Goal: Check status: Check status

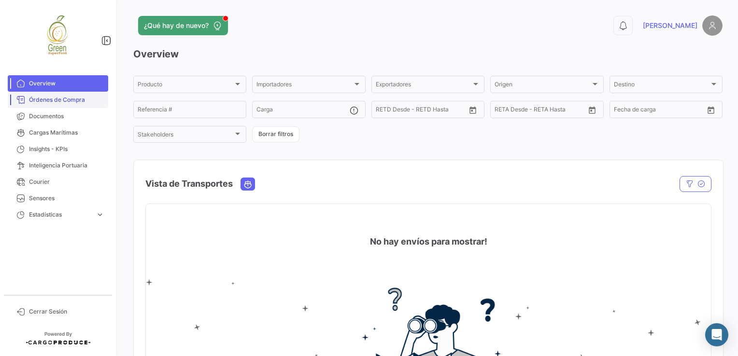
click at [75, 102] on span "Órdenes de Compra" at bounding box center [66, 100] width 75 height 9
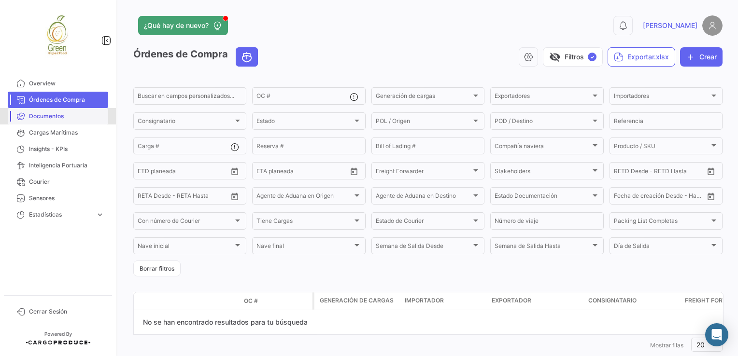
click at [33, 112] on span "Documentos" at bounding box center [66, 116] width 75 height 9
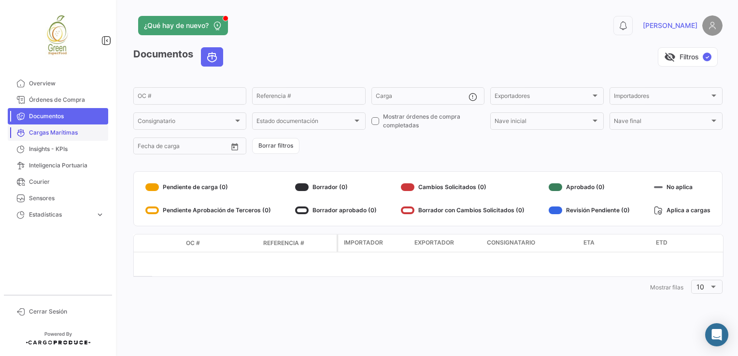
click at [54, 136] on span "Cargas Marítimas" at bounding box center [66, 132] width 75 height 9
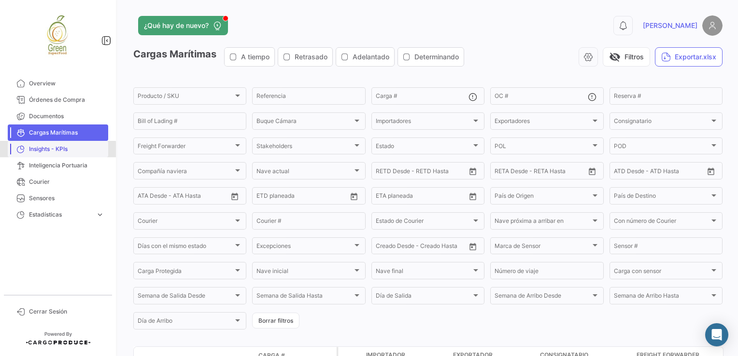
click at [44, 151] on span "Insights - KPIs" at bounding box center [66, 149] width 75 height 9
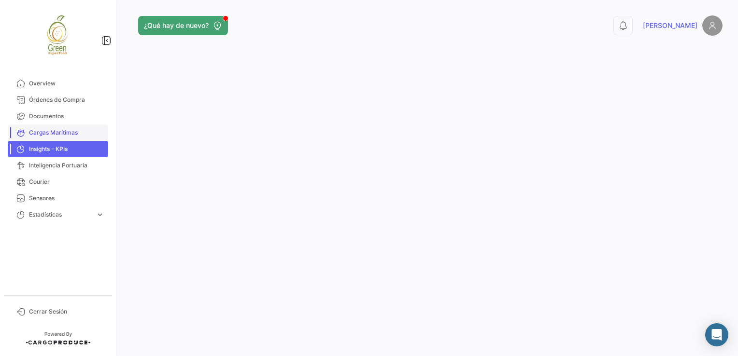
click at [59, 135] on span "Cargas Marítimas" at bounding box center [66, 132] width 75 height 9
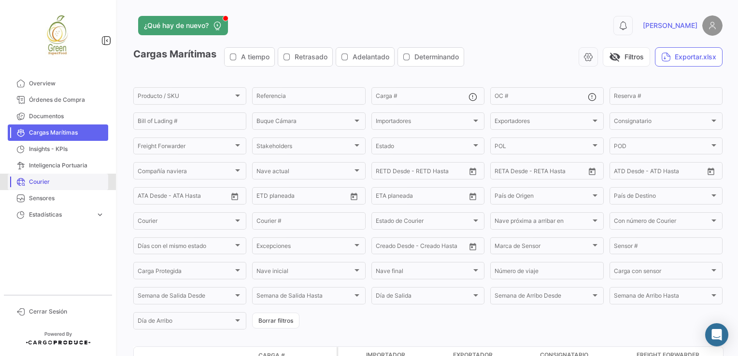
click at [64, 179] on span "Courier" at bounding box center [66, 182] width 75 height 9
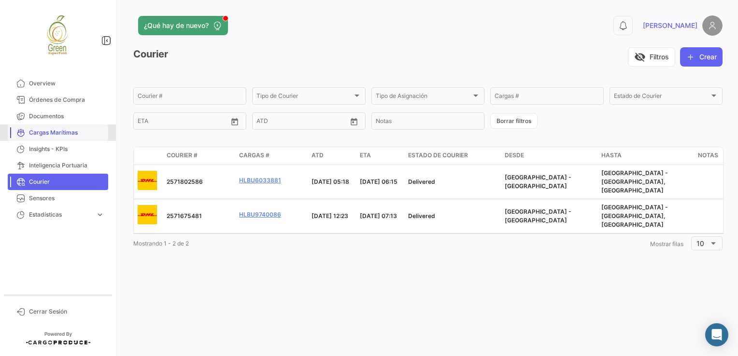
click at [53, 128] on span "Cargas Marítimas" at bounding box center [66, 132] width 75 height 9
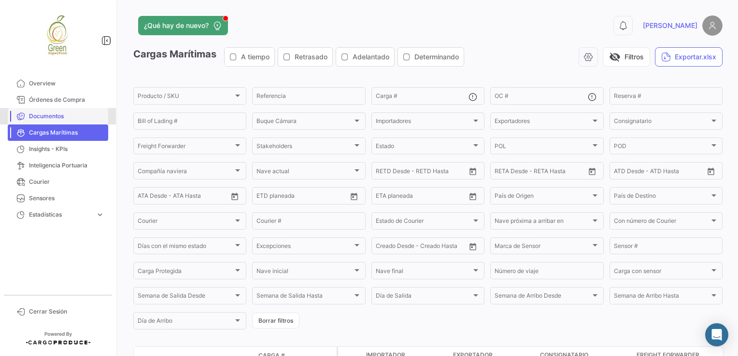
click at [46, 117] on span "Documentos" at bounding box center [66, 116] width 75 height 9
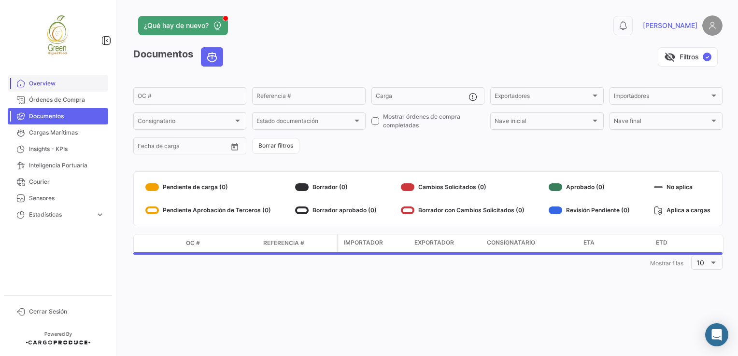
click at [42, 77] on link "Overview" at bounding box center [58, 83] width 100 height 16
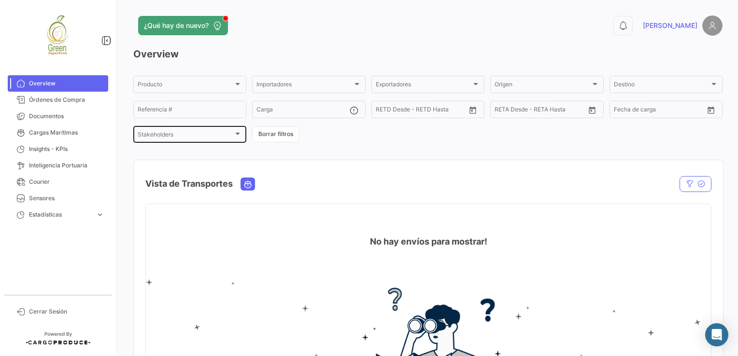
click at [214, 134] on div "Stakeholders" at bounding box center [186, 136] width 96 height 7
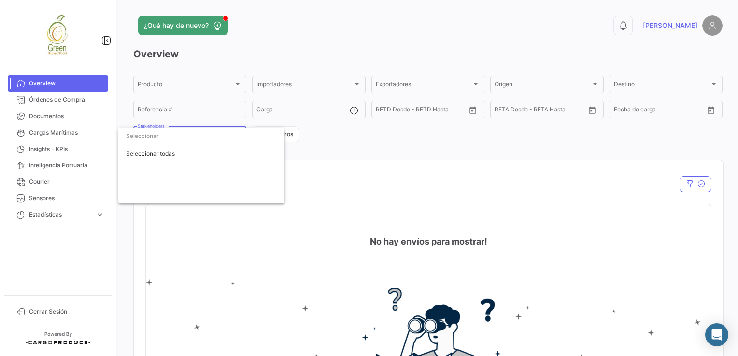
click at [408, 143] on div at bounding box center [369, 178] width 738 height 356
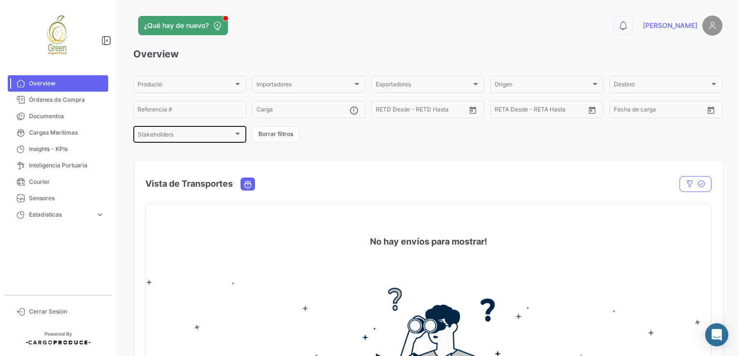
click at [167, 132] on div "Stakeholders Stakeholders" at bounding box center [190, 134] width 104 height 19
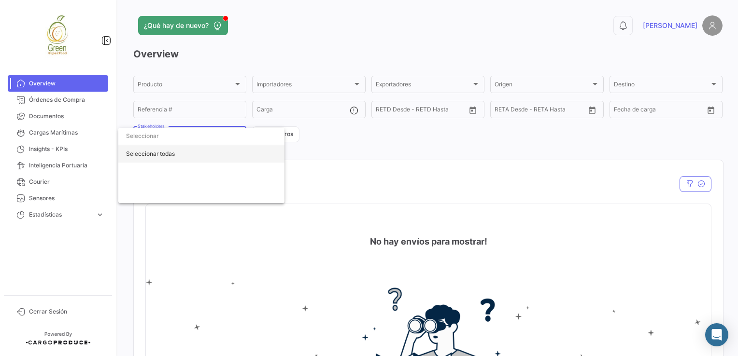
click at [162, 154] on div "Seleccionar todas" at bounding box center [201, 153] width 166 height 17
click at [361, 144] on div at bounding box center [369, 178] width 738 height 356
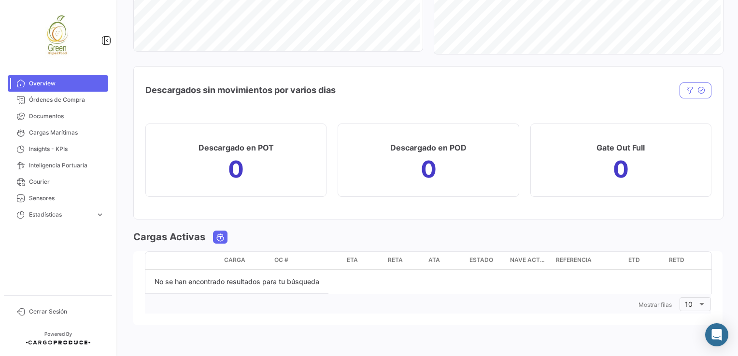
scroll to position [879, 0]
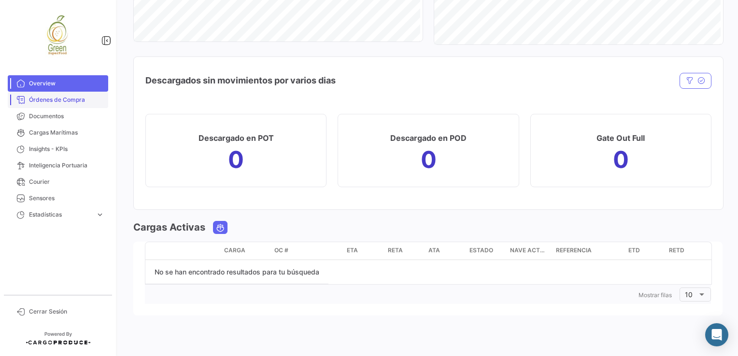
click at [63, 98] on span "Órdenes de Compra" at bounding box center [66, 100] width 75 height 9
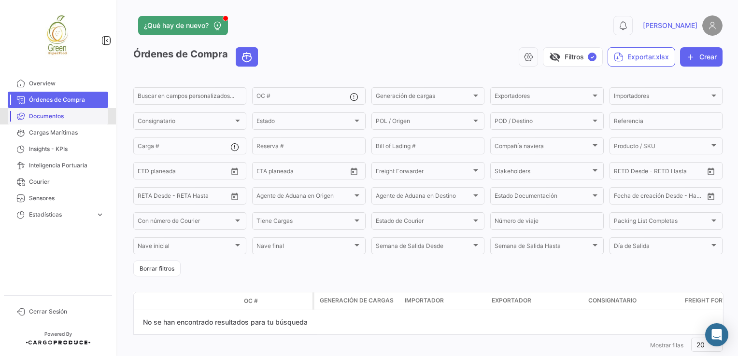
click at [60, 115] on span "Documentos" at bounding box center [66, 116] width 75 height 9
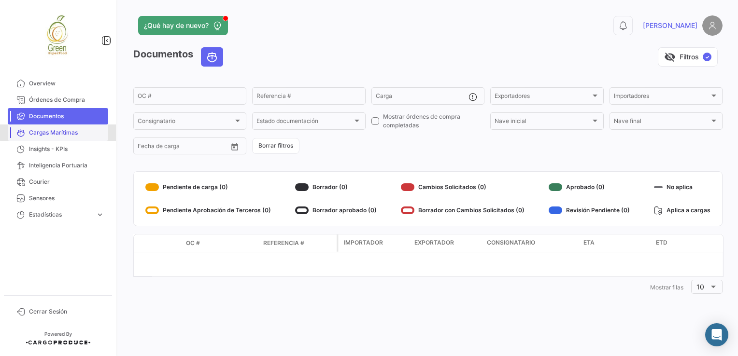
click at [70, 129] on span "Cargas Marítimas" at bounding box center [66, 132] width 75 height 9
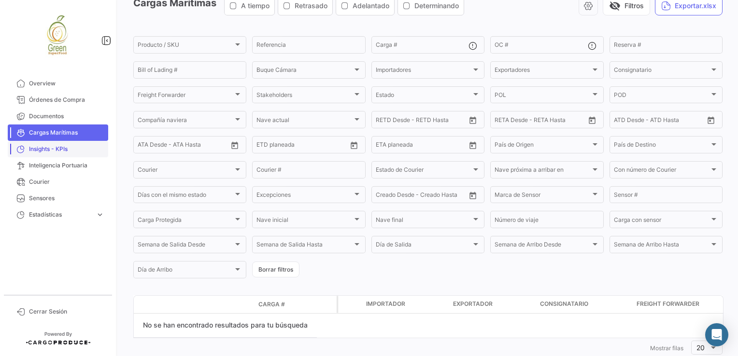
scroll to position [53, 0]
click at [53, 150] on span "Insights - KPIs" at bounding box center [66, 149] width 75 height 9
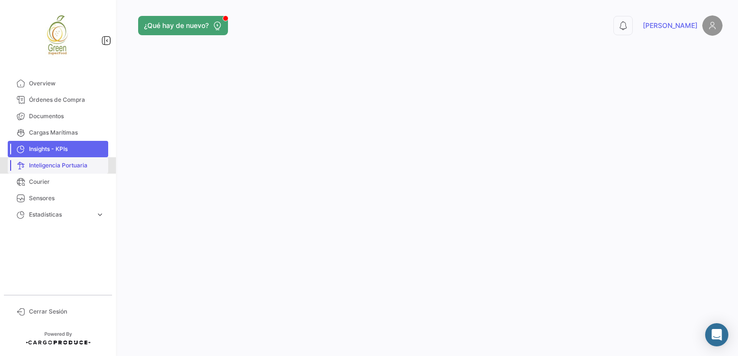
click at [54, 163] on span "Inteligencia Portuaria" at bounding box center [66, 165] width 75 height 9
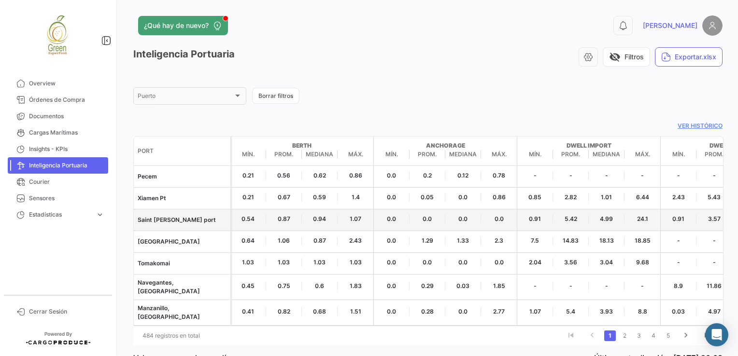
scroll to position [36, 0]
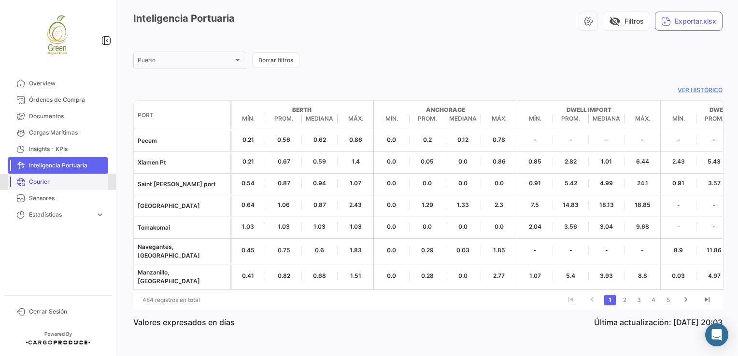
click at [41, 181] on span "Courier" at bounding box center [66, 182] width 75 height 9
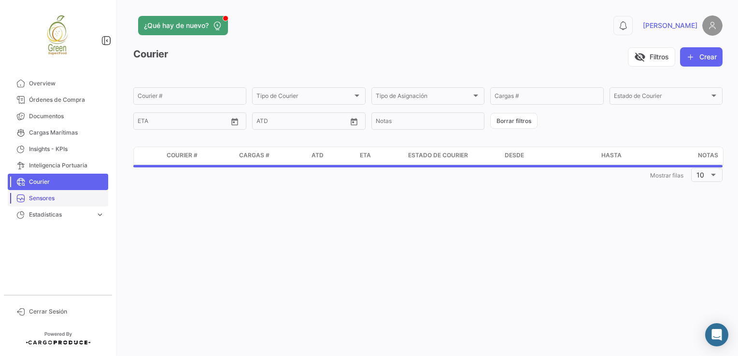
click at [46, 201] on span "Sensores" at bounding box center [66, 198] width 75 height 9
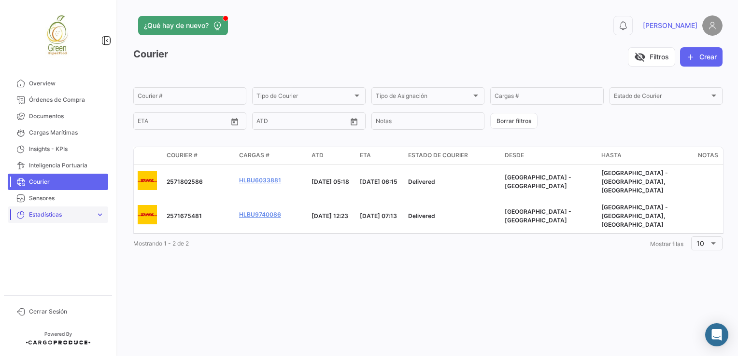
click at [56, 216] on span "Estadísticas" at bounding box center [60, 215] width 63 height 9
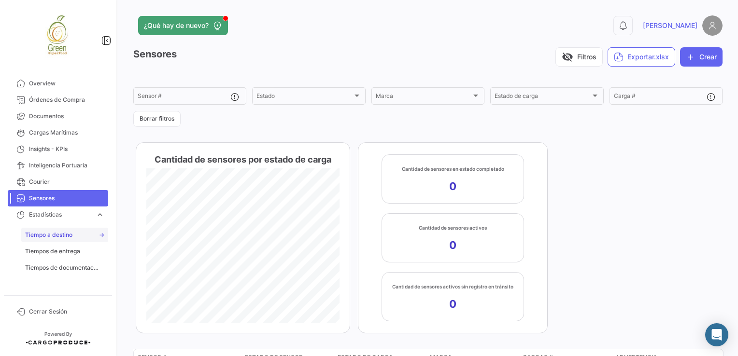
click at [58, 230] on link "Tiempo a destino" at bounding box center [64, 235] width 87 height 14
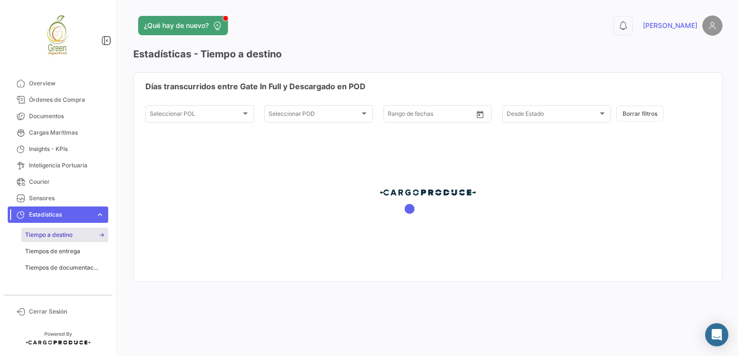
type input "[DATE]"
click at [51, 267] on span "Tiempos de documentación" at bounding box center [61, 268] width 73 height 9
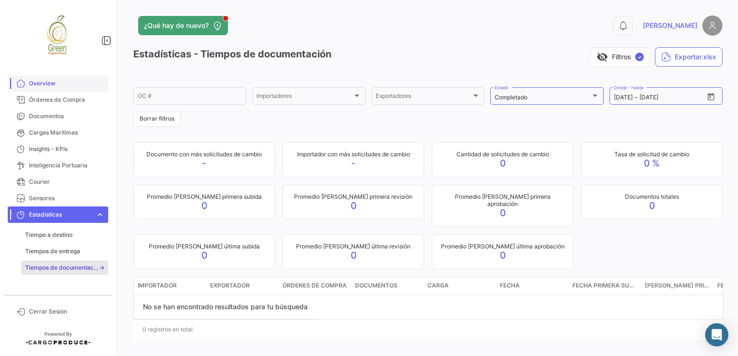
click at [42, 84] on span "Overview" at bounding box center [66, 83] width 75 height 9
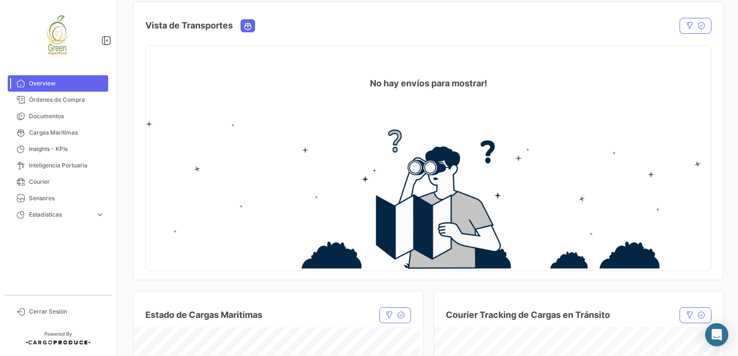
scroll to position [145, 0]
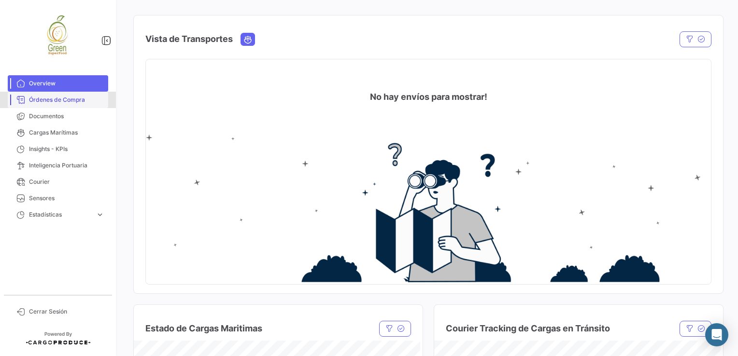
click at [54, 98] on span "Órdenes de Compra" at bounding box center [66, 100] width 75 height 9
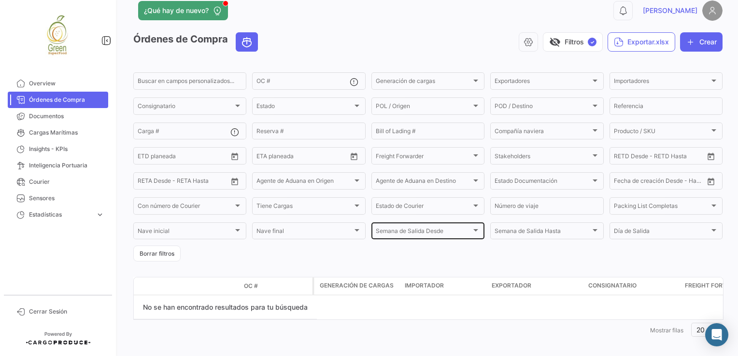
scroll to position [22, 0]
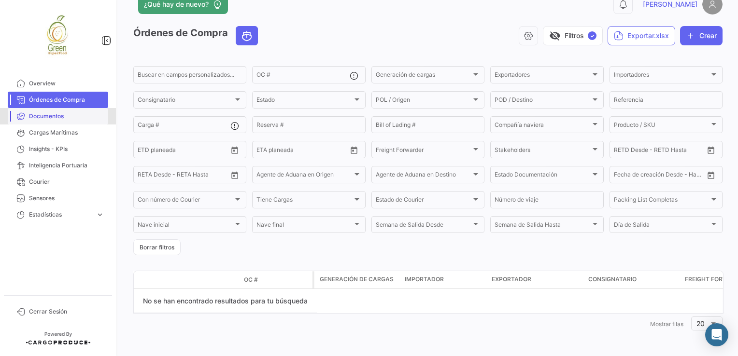
click at [60, 112] on span "Documentos" at bounding box center [66, 116] width 75 height 9
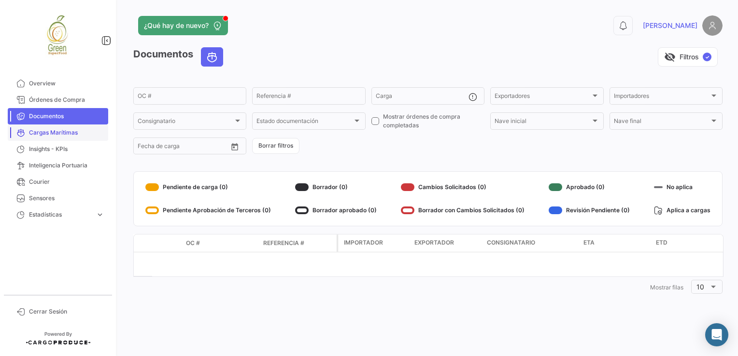
click at [45, 133] on span "Cargas Marítimas" at bounding box center [66, 132] width 75 height 9
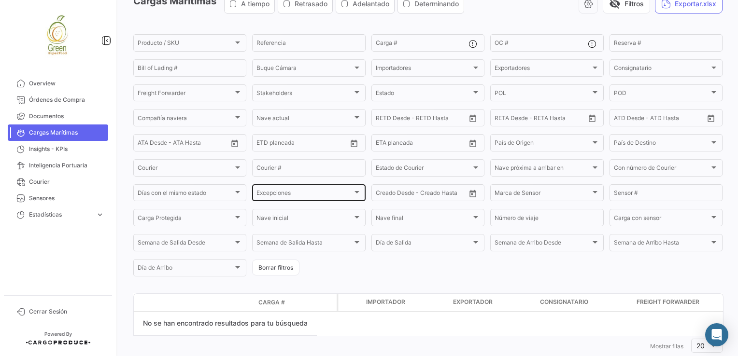
scroll to position [77, 0]
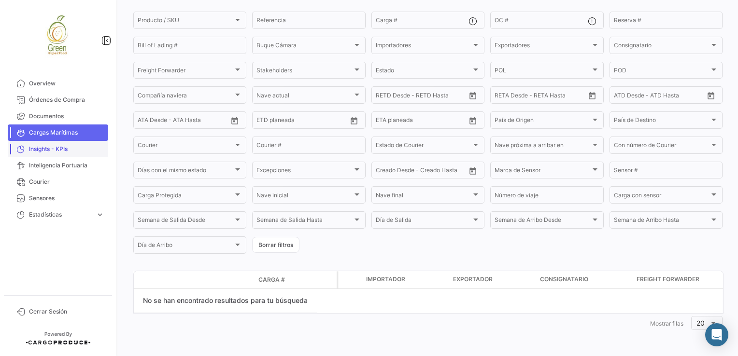
click at [63, 150] on span "Insights - KPIs" at bounding box center [66, 149] width 75 height 9
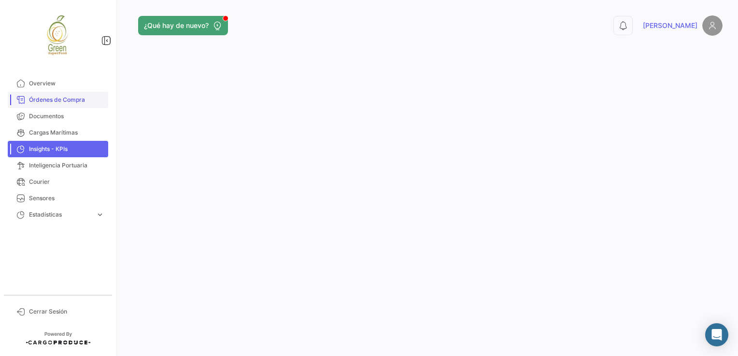
drag, startPoint x: 62, startPoint y: 104, endPoint x: 71, endPoint y: 104, distance: 9.2
click at [62, 104] on link "Órdenes de Compra" at bounding box center [58, 100] width 100 height 16
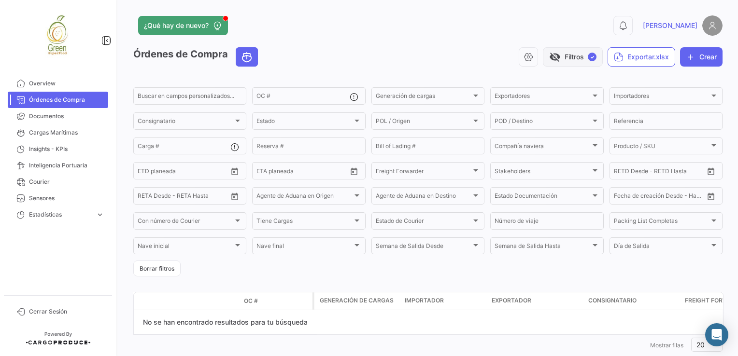
click at [558, 55] on button "visibility_off Filtros ✓" at bounding box center [573, 56] width 60 height 19
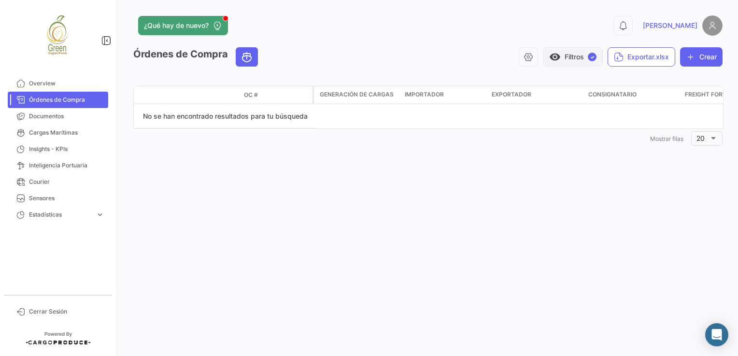
click at [591, 55] on span "✓" at bounding box center [592, 57] width 9 height 9
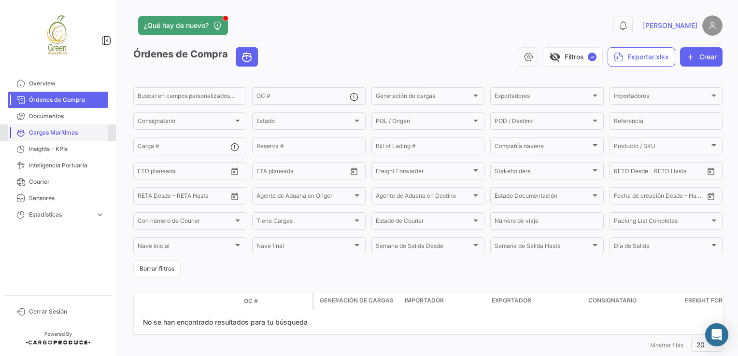
click at [53, 131] on span "Cargas Marítimas" at bounding box center [66, 132] width 75 height 9
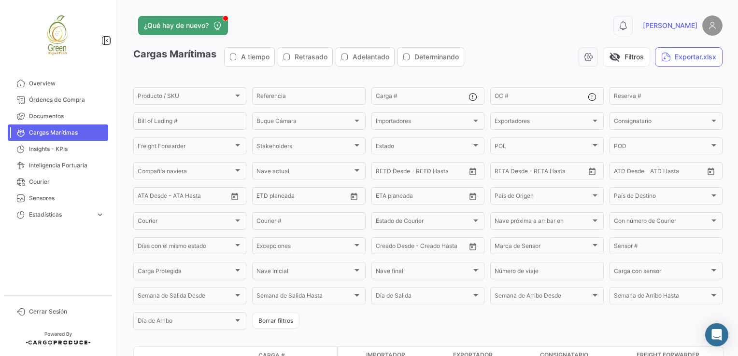
click at [242, 59] on div "A tiempo" at bounding box center [249, 57] width 40 height 10
click at [309, 59] on span "Retrasado" at bounding box center [311, 57] width 33 height 10
click at [355, 59] on span "Adelantado" at bounding box center [370, 57] width 37 height 10
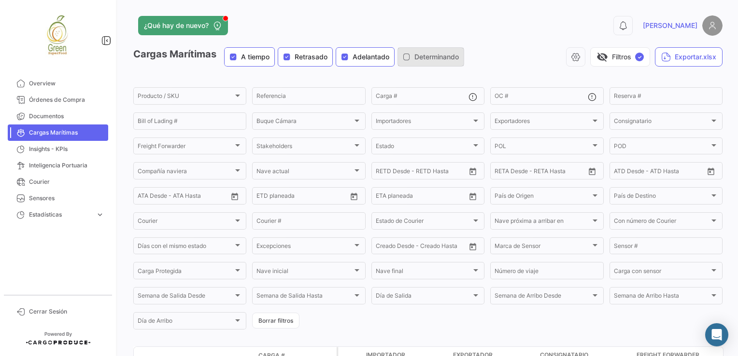
click at [421, 55] on span "Determinando" at bounding box center [436, 57] width 44 height 10
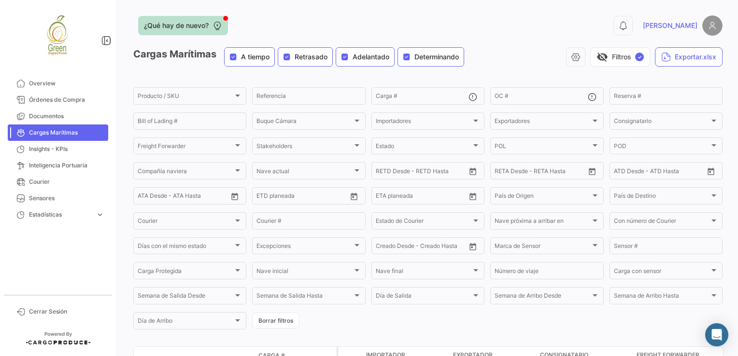
click at [192, 24] on span "¿Qué hay de nuevo?" at bounding box center [176, 26] width 65 height 10
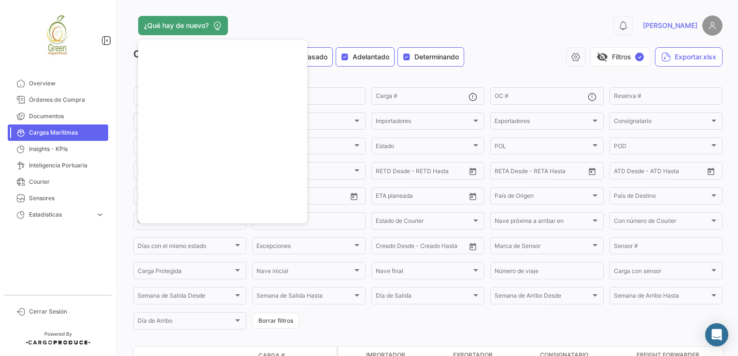
click at [355, 29] on div "¿Qué hay de nuevo?" at bounding box center [295, 25] width 324 height 19
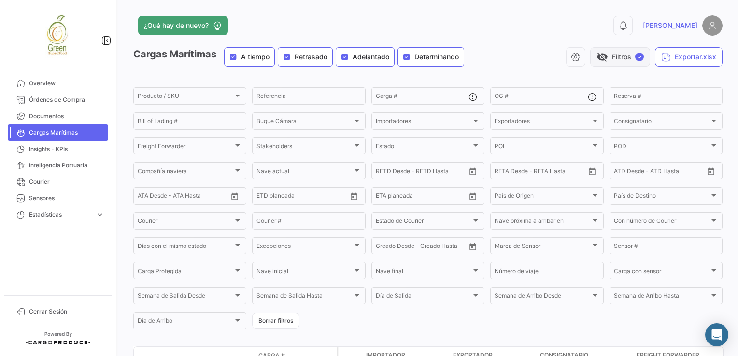
click at [596, 61] on span "visibility_off" at bounding box center [602, 57] width 12 height 12
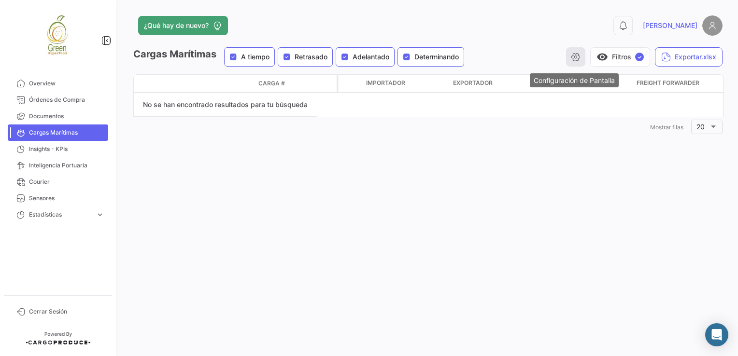
click at [575, 57] on icon "button" at bounding box center [576, 57] width 10 height 10
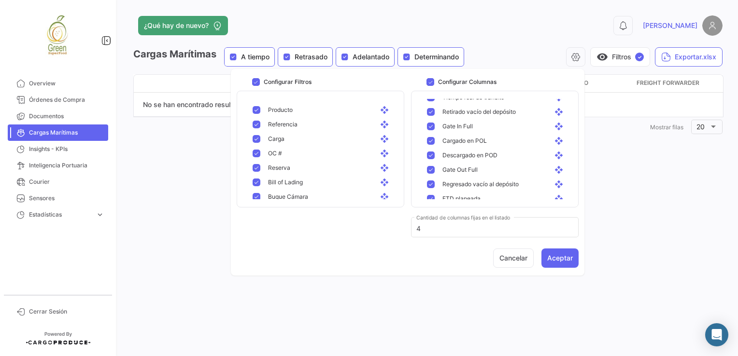
scroll to position [671, 0]
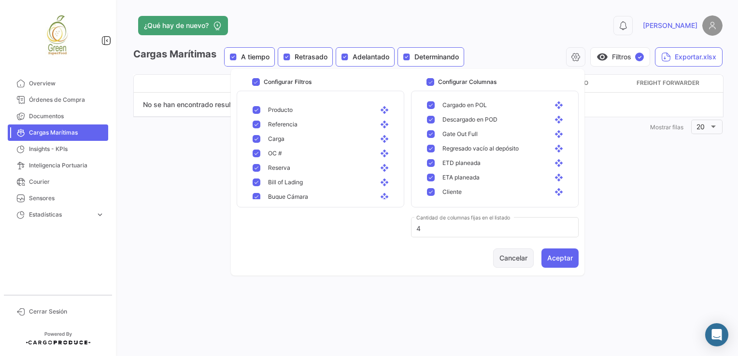
click at [508, 259] on button "Cancelar" at bounding box center [513, 258] width 41 height 19
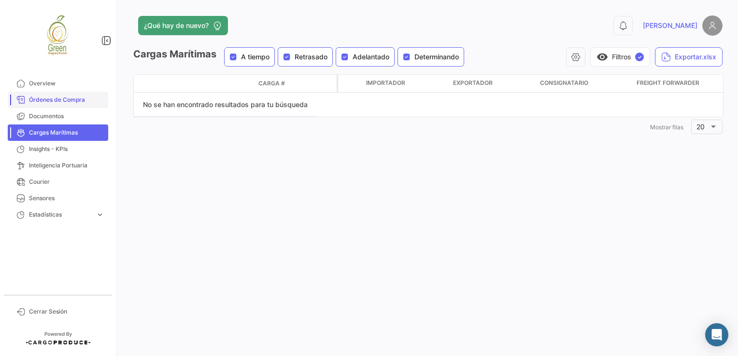
click at [50, 97] on span "Órdenes de Compra" at bounding box center [66, 100] width 75 height 9
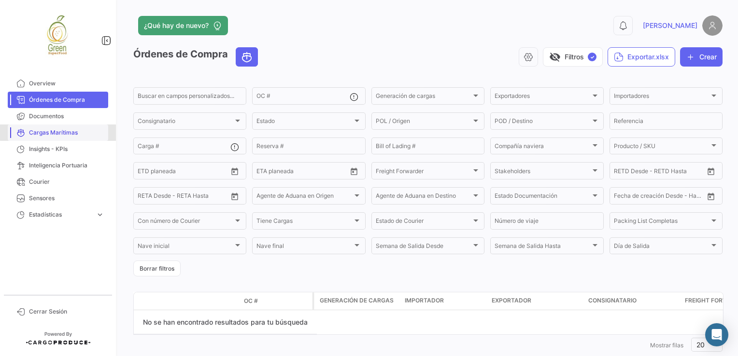
click at [73, 128] on span "Cargas Marítimas" at bounding box center [66, 132] width 75 height 9
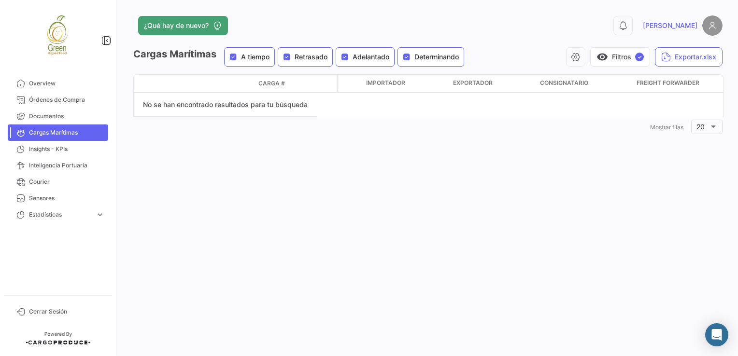
click at [234, 60] on icon "button" at bounding box center [233, 57] width 8 height 8
click at [289, 59] on icon "button" at bounding box center [287, 57] width 8 height 8
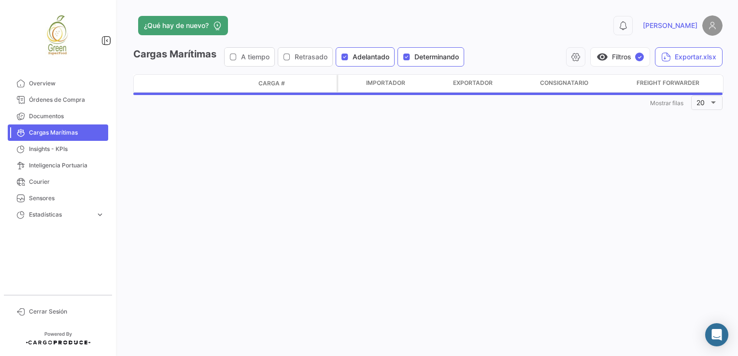
click at [344, 57] on icon "button" at bounding box center [345, 57] width 8 height 8
click at [410, 55] on icon "button" at bounding box center [407, 57] width 8 height 8
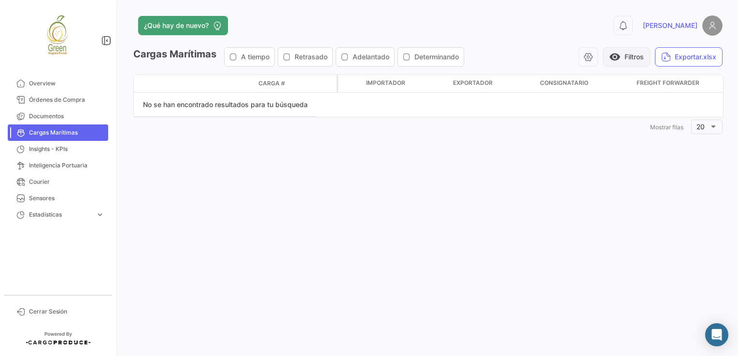
click at [638, 59] on button "visibility Filtros" at bounding box center [626, 56] width 47 height 19
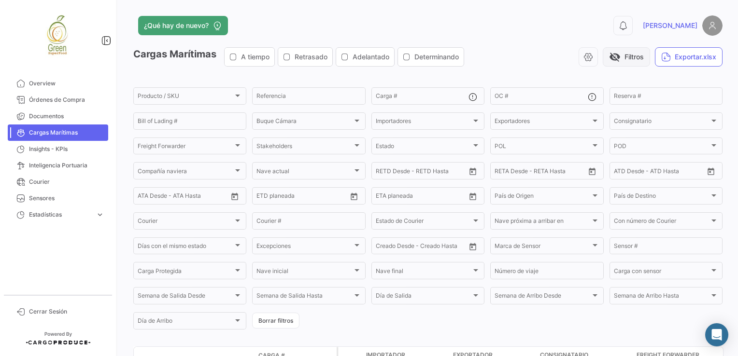
click at [610, 59] on span "visibility_off" at bounding box center [615, 57] width 12 height 12
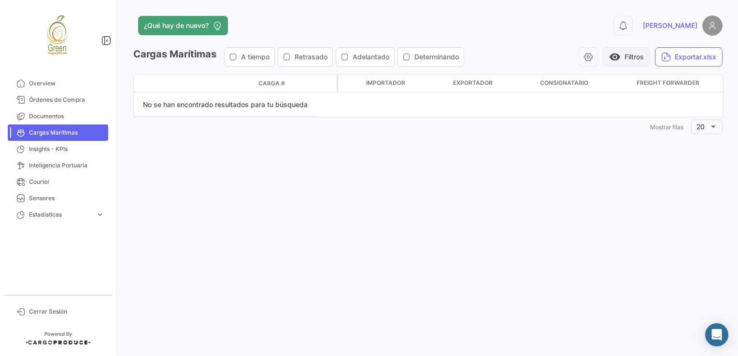
click at [616, 57] on span "visibility" at bounding box center [615, 57] width 12 height 12
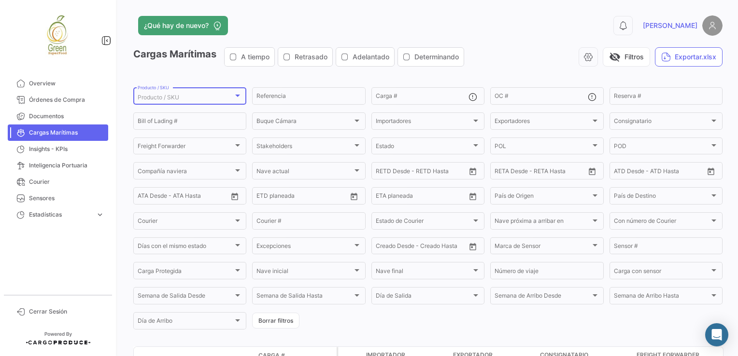
click at [198, 98] on div "Producto / SKU" at bounding box center [186, 97] width 96 height 7
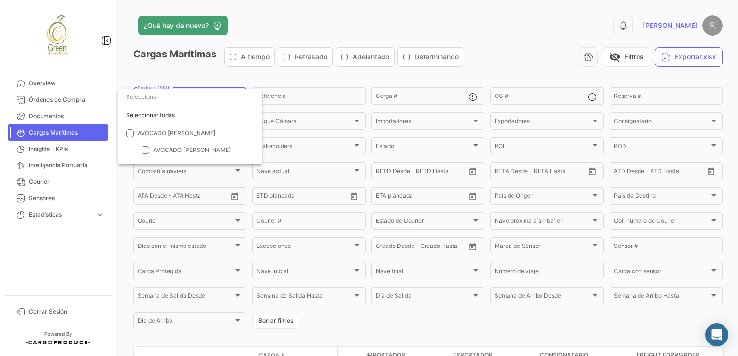
click at [320, 78] on div at bounding box center [369, 178] width 738 height 356
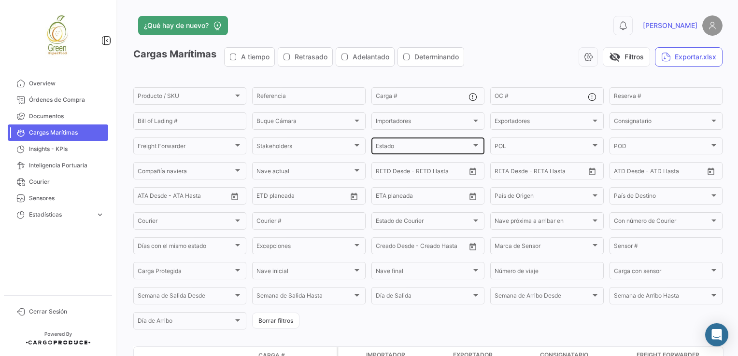
click at [395, 148] on div "Estado" at bounding box center [424, 147] width 96 height 7
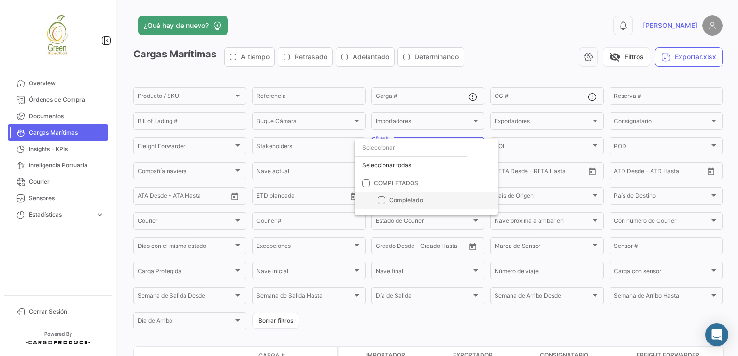
click at [381, 200] on mat-pseudo-checkbox at bounding box center [382, 201] width 8 height 8
click at [442, 200] on span "Completado" at bounding box center [439, 200] width 101 height 9
checkbox input "true"
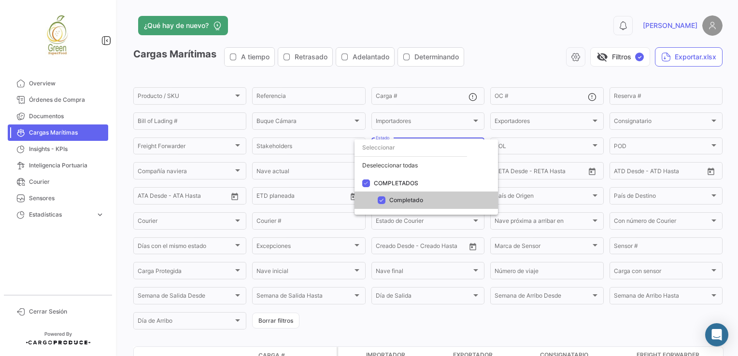
click at [444, 317] on div at bounding box center [369, 178] width 738 height 356
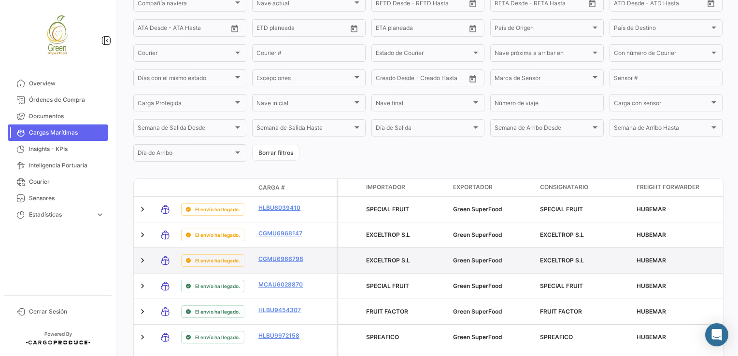
scroll to position [265, 0]
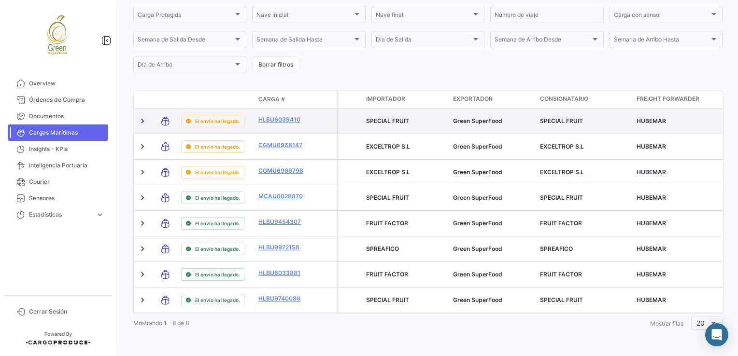
click at [143, 116] on link at bounding box center [143, 121] width 10 height 10
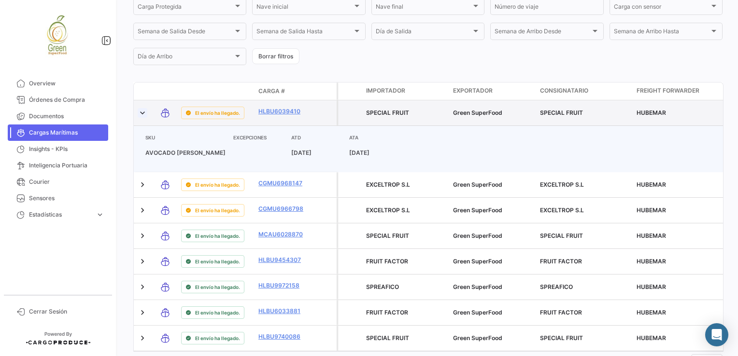
click at [141, 114] on link at bounding box center [143, 113] width 10 height 10
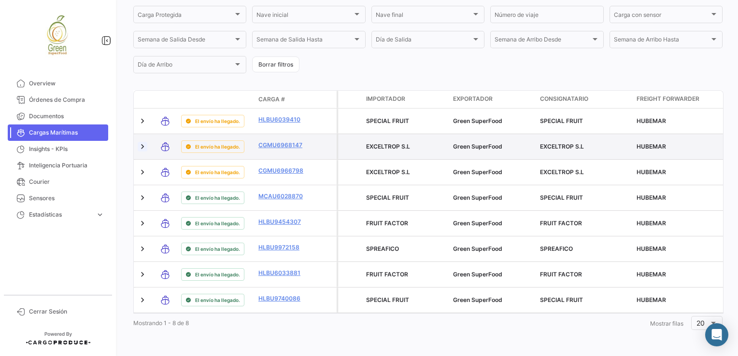
click at [141, 142] on link at bounding box center [143, 147] width 10 height 10
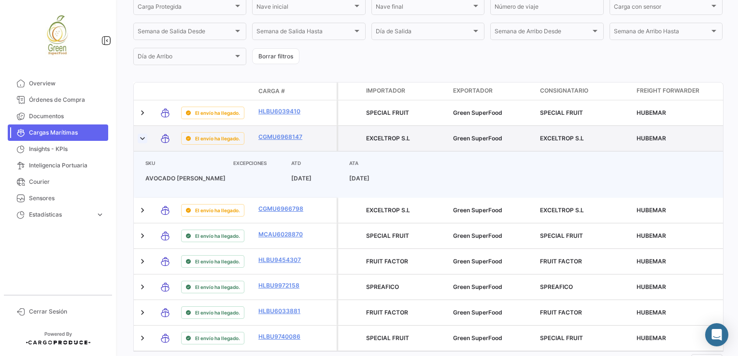
click at [141, 140] on link at bounding box center [143, 139] width 10 height 10
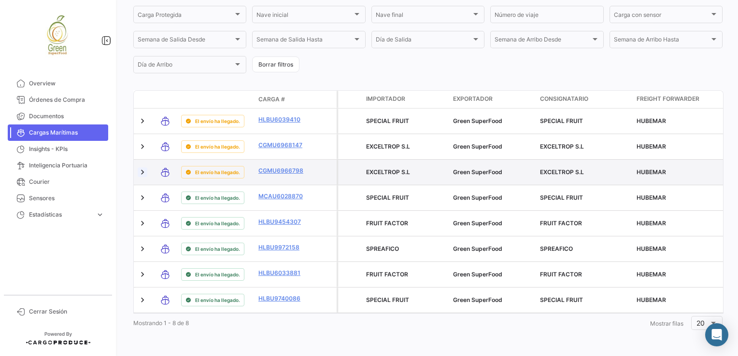
click at [139, 168] on link at bounding box center [143, 173] width 10 height 10
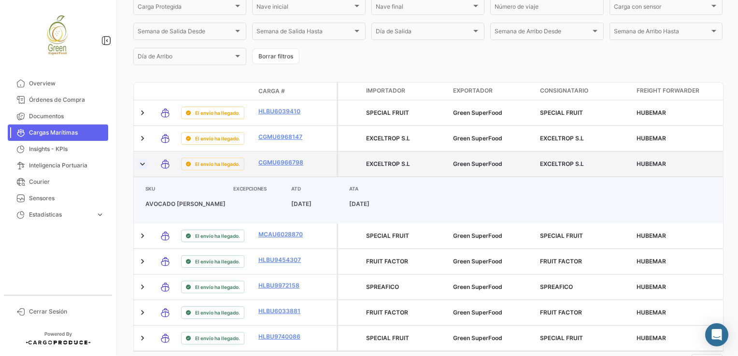
click at [140, 165] on link at bounding box center [143, 164] width 10 height 10
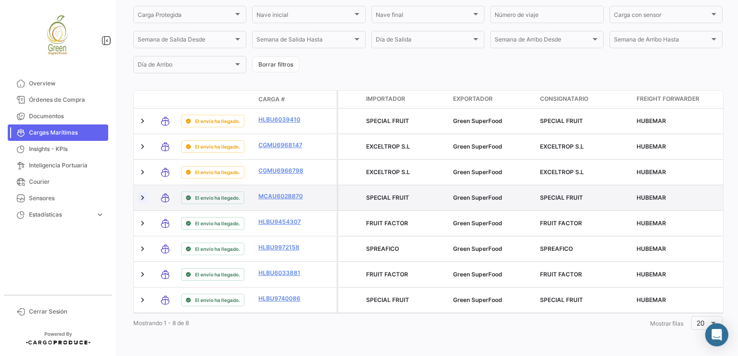
click at [142, 193] on link at bounding box center [143, 198] width 10 height 10
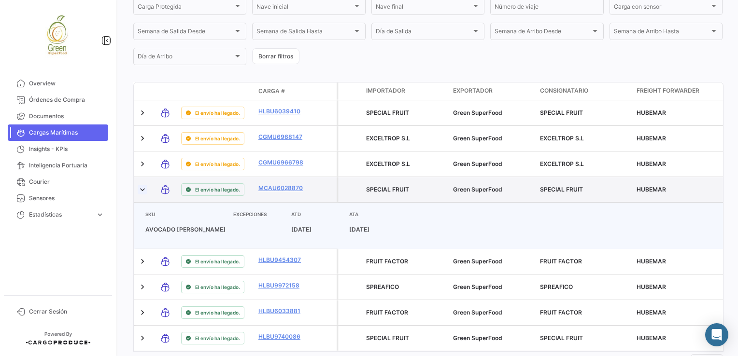
click at [142, 195] on link at bounding box center [143, 190] width 10 height 10
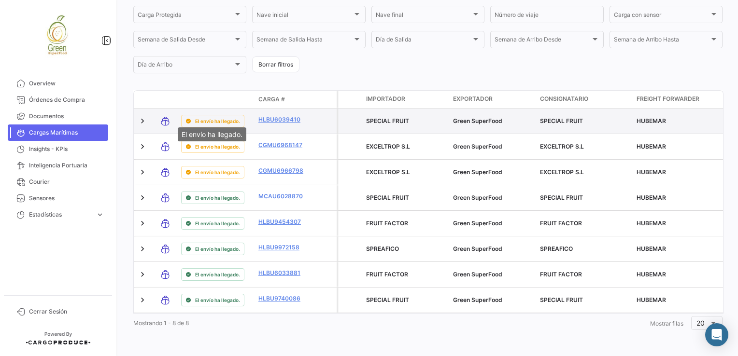
click at [202, 117] on span "El envío ha llegado." at bounding box center [217, 121] width 45 height 8
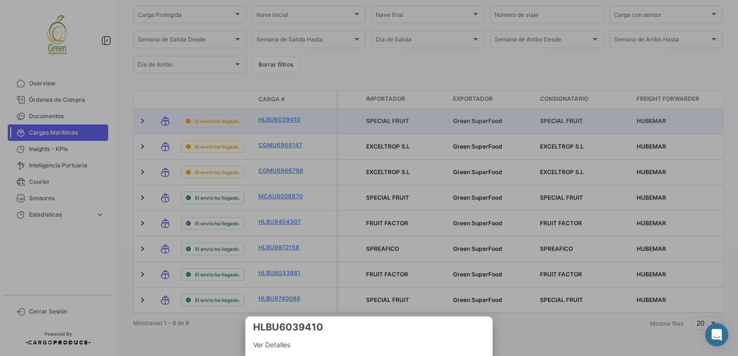
click at [169, 114] on div at bounding box center [369, 178] width 738 height 356
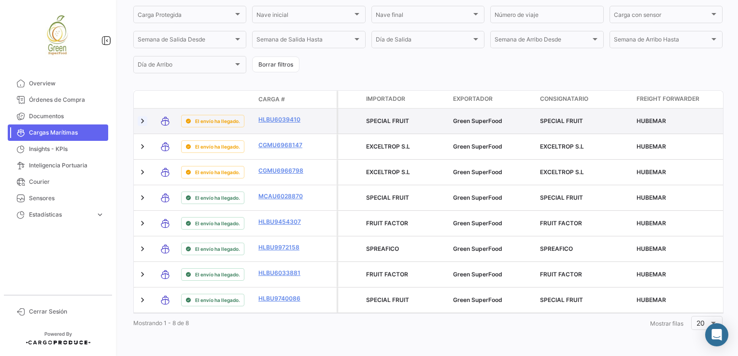
click at [142, 116] on link at bounding box center [143, 121] width 10 height 10
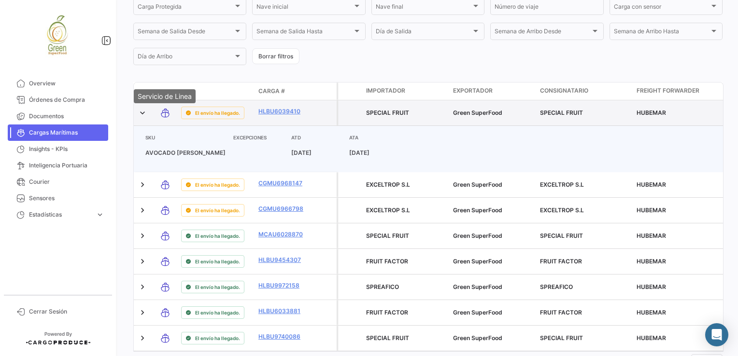
click at [160, 113] on icon at bounding box center [165, 113] width 10 height 20
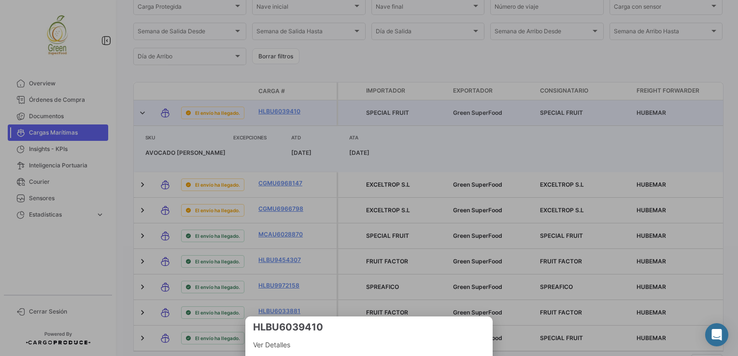
click at [279, 113] on div at bounding box center [369, 178] width 738 height 356
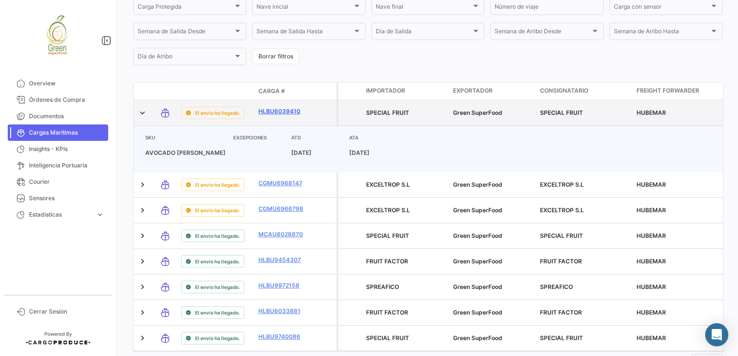
click at [269, 113] on link "HLBU6039410" at bounding box center [283, 111] width 50 height 9
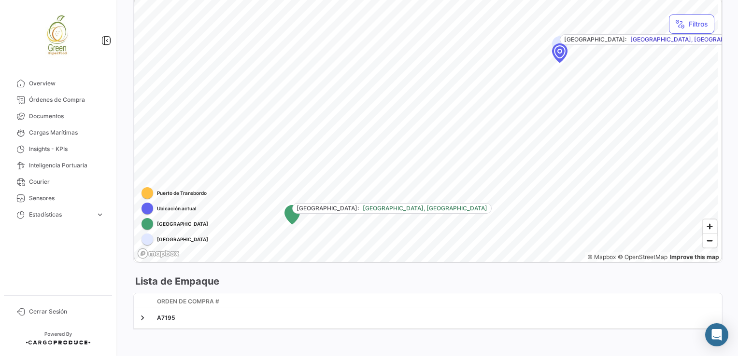
scroll to position [548, 0]
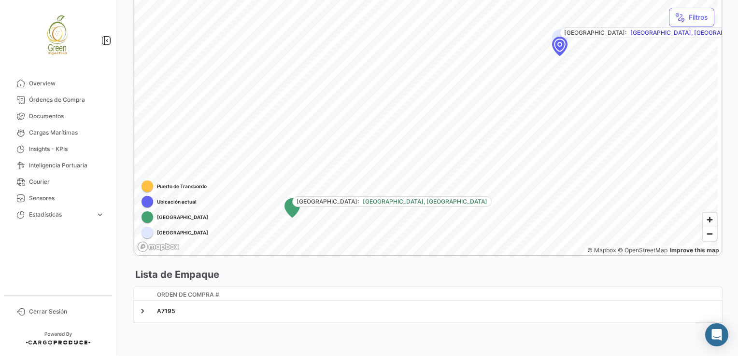
drag, startPoint x: 143, startPoint y: 309, endPoint x: 233, endPoint y: 287, distance: 92.7
click at [143, 309] on link at bounding box center [143, 312] width 10 height 10
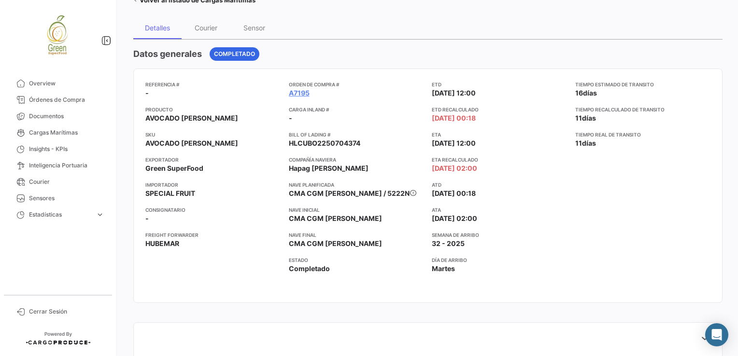
scroll to position [60, 0]
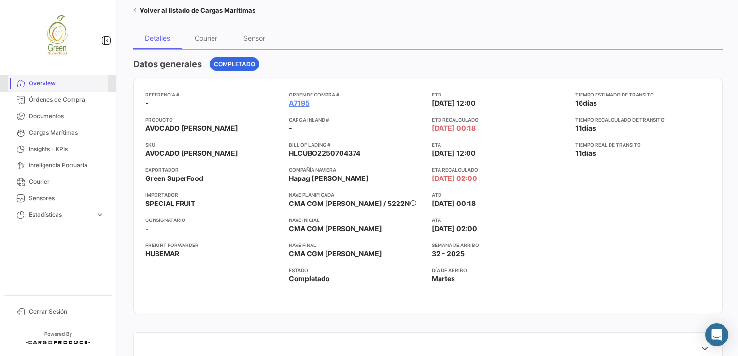
click at [50, 84] on span "Overview" at bounding box center [66, 83] width 75 height 9
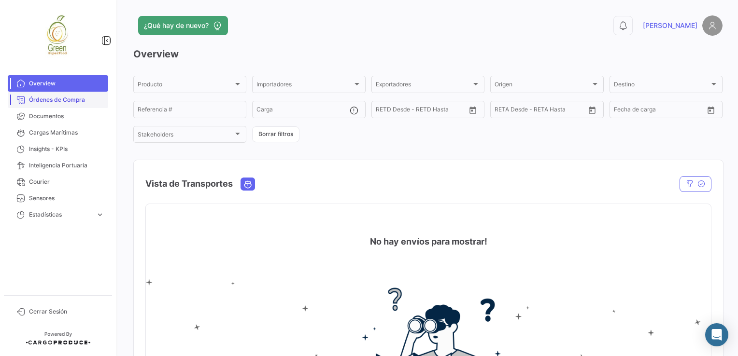
click at [58, 101] on span "Órdenes de Compra" at bounding box center [66, 100] width 75 height 9
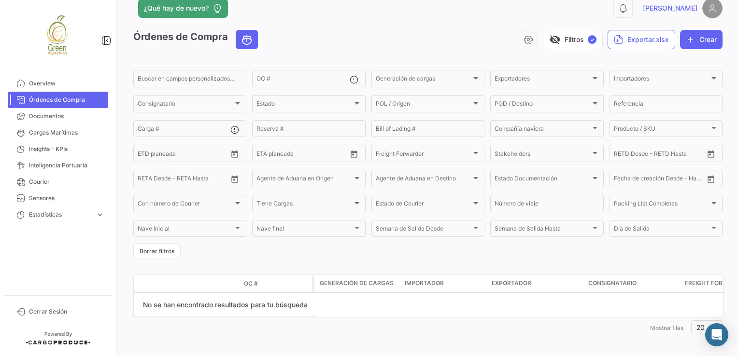
scroll to position [22, 0]
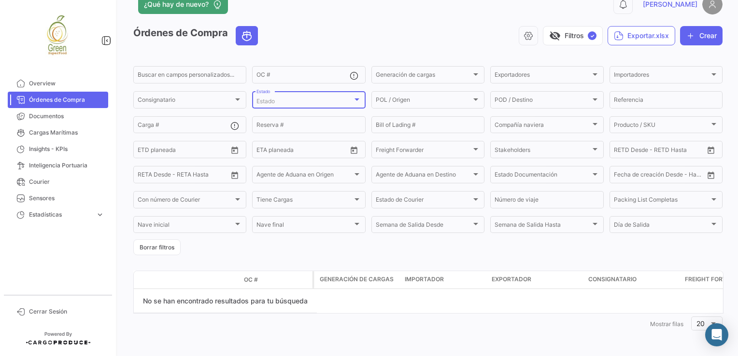
click at [309, 99] on div "Estado" at bounding box center [304, 101] width 96 height 7
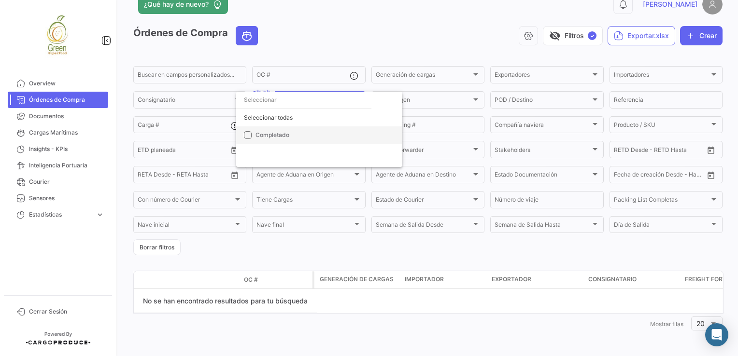
click at [245, 134] on mat-pseudo-checkbox at bounding box center [248, 135] width 8 height 8
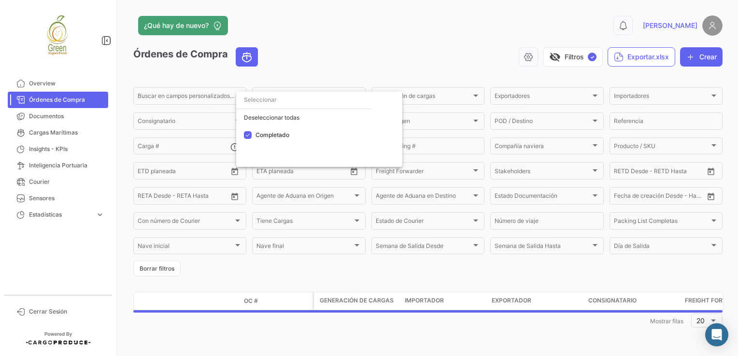
scroll to position [0, 0]
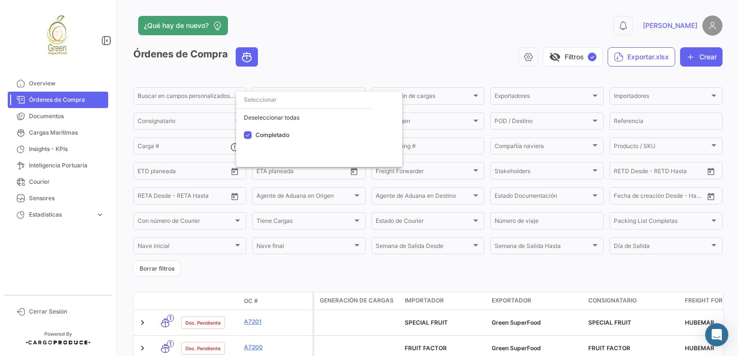
click at [143, 322] on div at bounding box center [369, 178] width 738 height 356
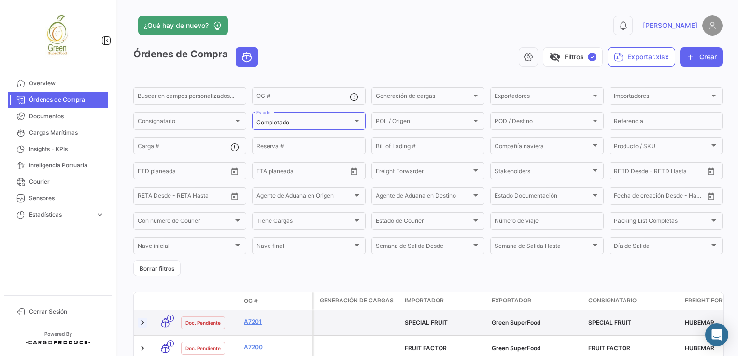
click at [143, 323] on link at bounding box center [143, 323] width 10 height 10
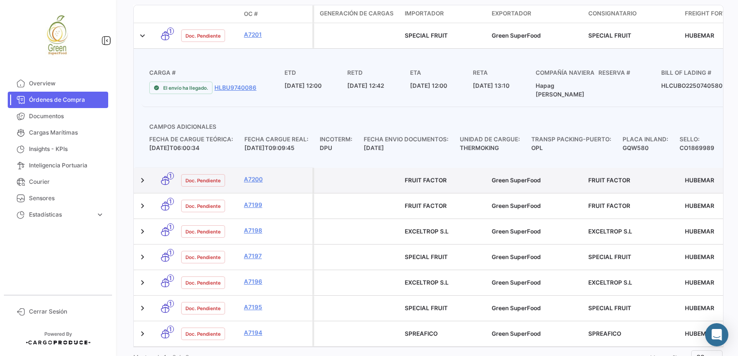
scroll to position [290, 0]
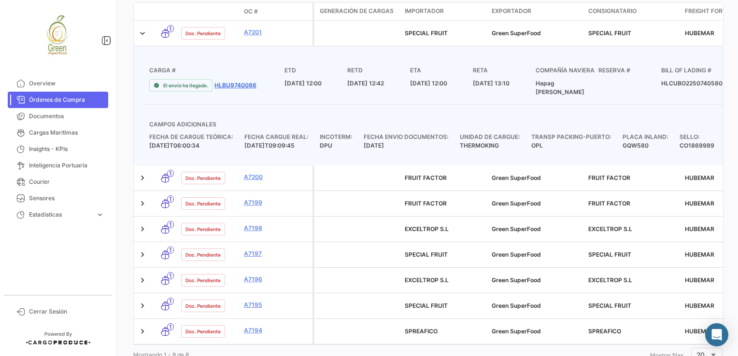
click at [224, 83] on link "HLBU9740086" at bounding box center [235, 85] width 42 height 9
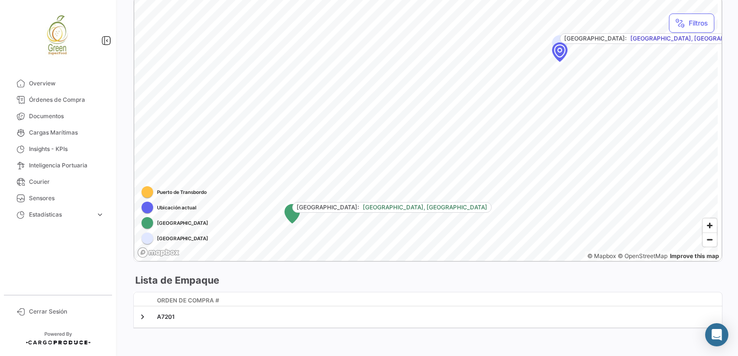
scroll to position [548, 0]
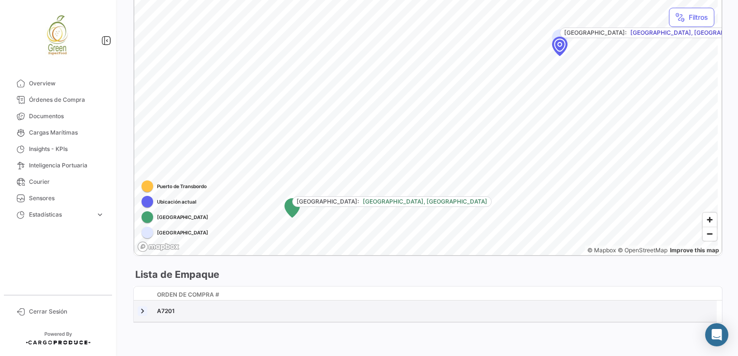
click at [139, 310] on link at bounding box center [143, 312] width 10 height 10
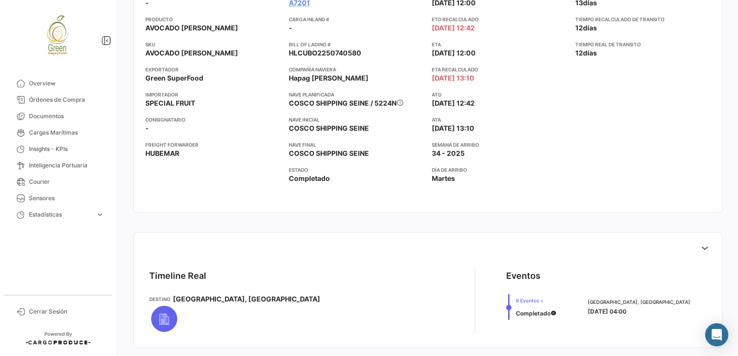
scroll to position [60, 0]
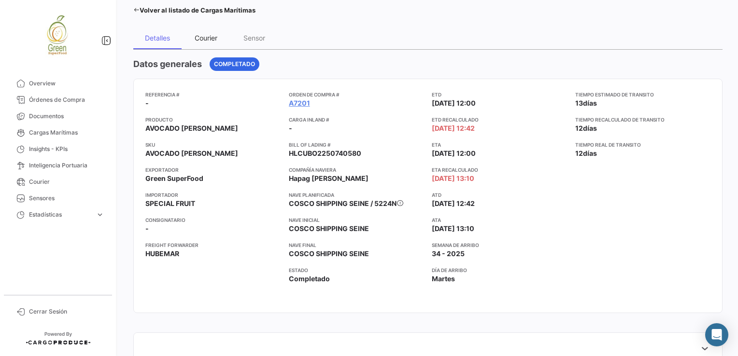
click at [213, 31] on div "Courier" at bounding box center [206, 37] width 48 height 23
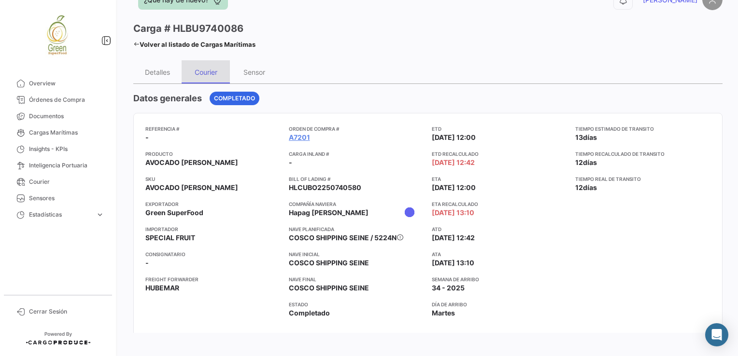
scroll to position [0, 0]
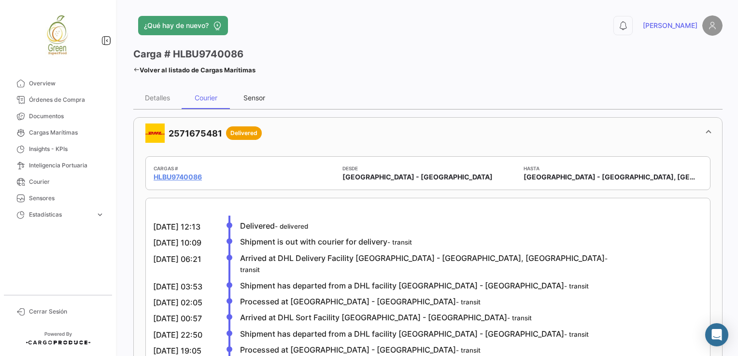
click at [246, 101] on div "Sensor" at bounding box center [254, 98] width 22 height 8
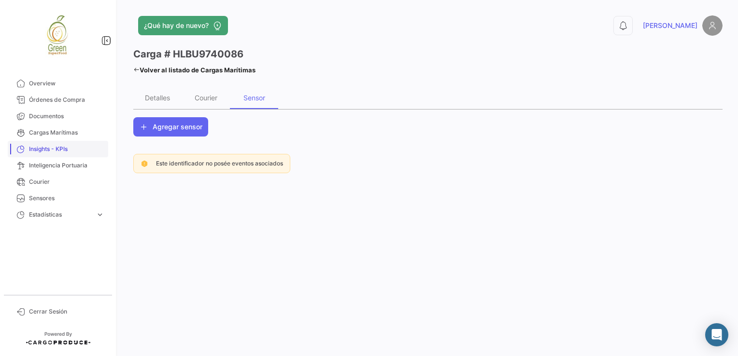
click at [42, 150] on span "Insights - KPIs" at bounding box center [66, 149] width 75 height 9
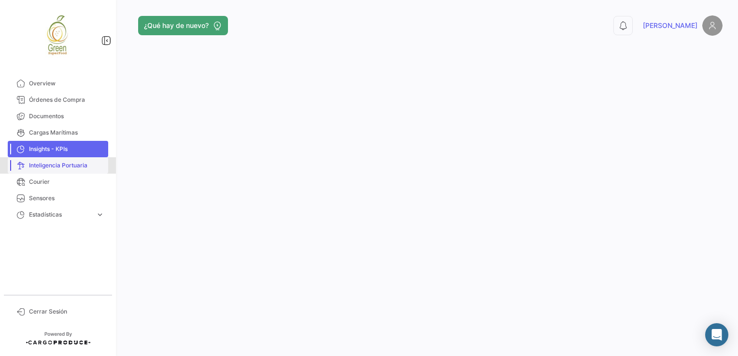
click at [50, 166] on span "Inteligencia Portuaria" at bounding box center [66, 165] width 75 height 9
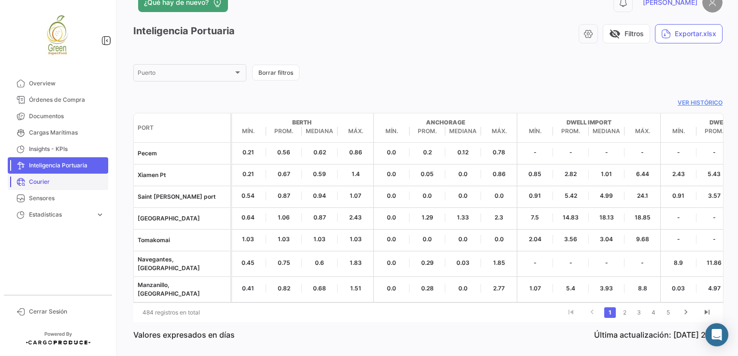
scroll to position [36, 0]
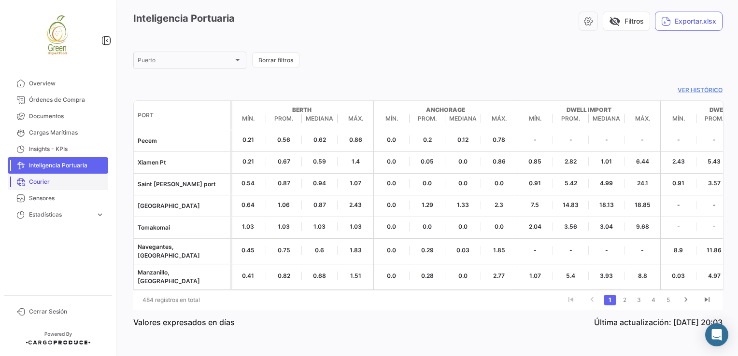
click at [31, 186] on link "Courier" at bounding box center [58, 182] width 100 height 16
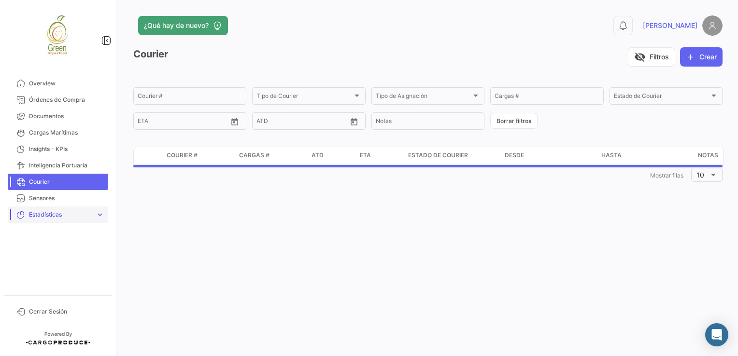
click at [33, 219] on span "Estadísticas" at bounding box center [60, 215] width 63 height 9
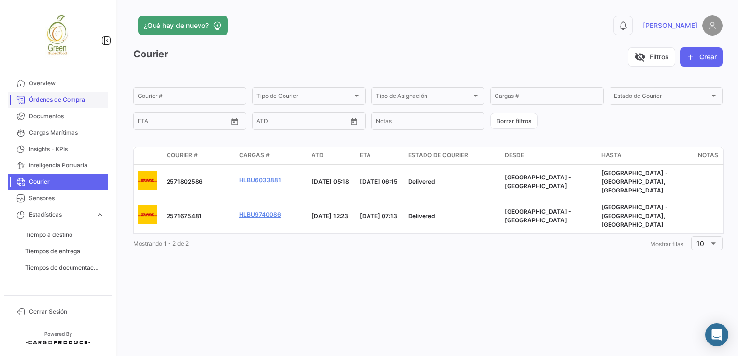
click at [61, 101] on span "Órdenes de Compra" at bounding box center [66, 100] width 75 height 9
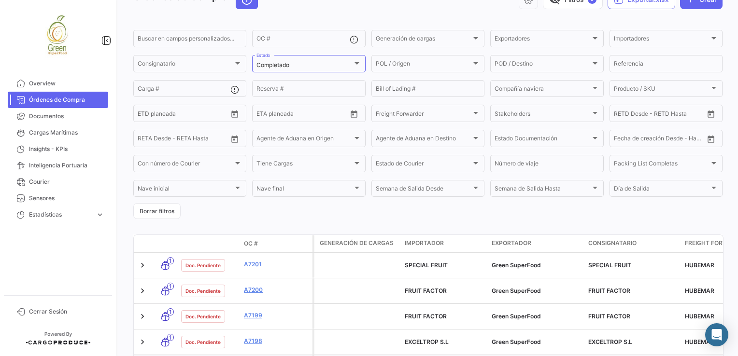
scroll to position [145, 0]
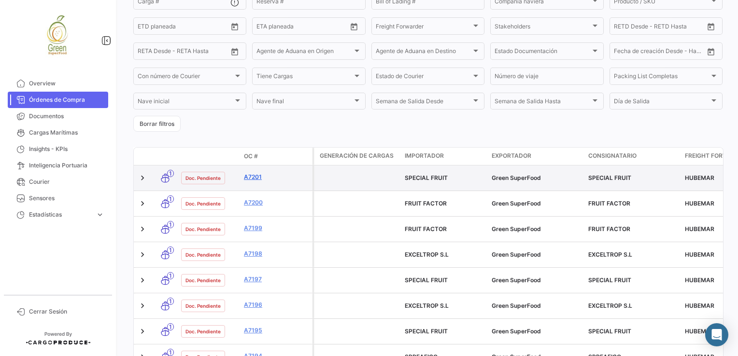
click at [257, 176] on link "A7201" at bounding box center [276, 177] width 65 height 9
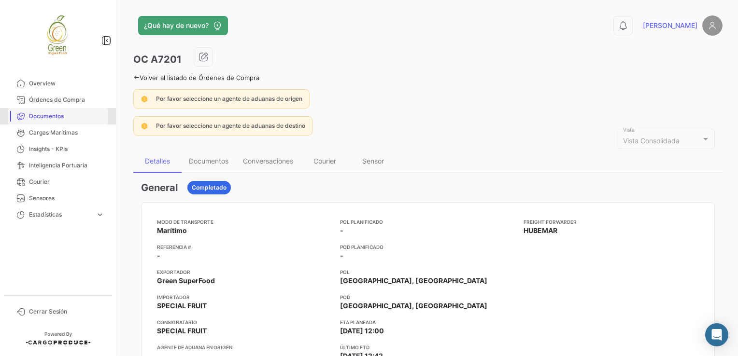
click at [38, 113] on span "Documentos" at bounding box center [66, 116] width 75 height 9
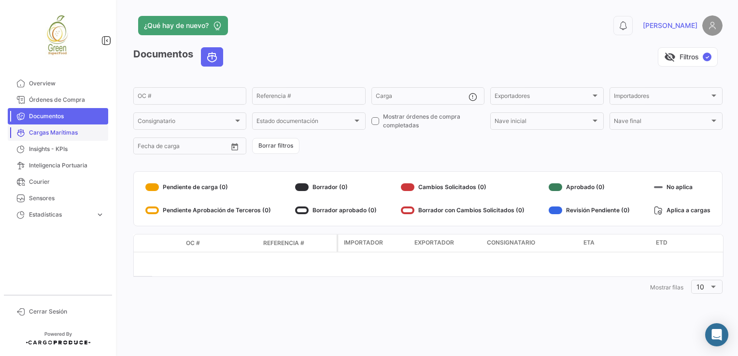
click at [73, 135] on span "Cargas Marítimas" at bounding box center [66, 132] width 75 height 9
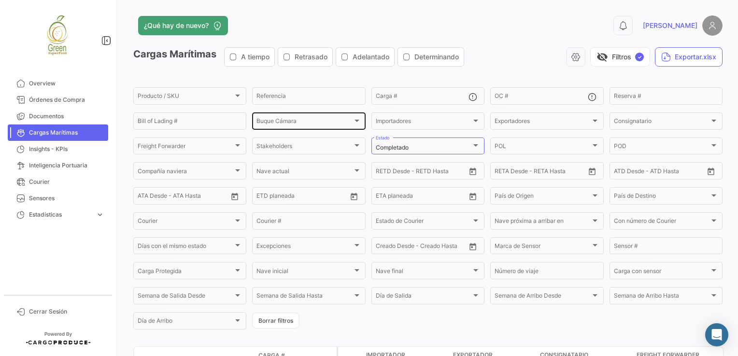
drag, startPoint x: 416, startPoint y: 18, endPoint x: 336, endPoint y: 112, distance: 122.9
click at [416, 18] on div "¿Qué hay de nuevo?" at bounding box center [295, 25] width 324 height 19
click at [521, 32] on div "0 [PERSON_NAME]" at bounding box center [589, 25] width 265 height 20
click at [56, 86] on span "Overview" at bounding box center [66, 83] width 75 height 9
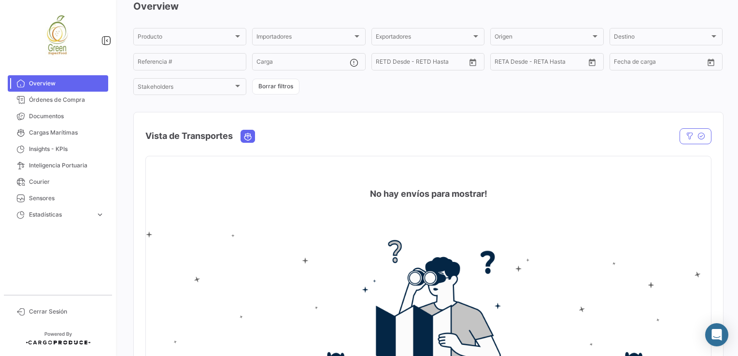
scroll to position [48, 0]
click at [57, 99] on span "Órdenes de Compra" at bounding box center [66, 100] width 75 height 9
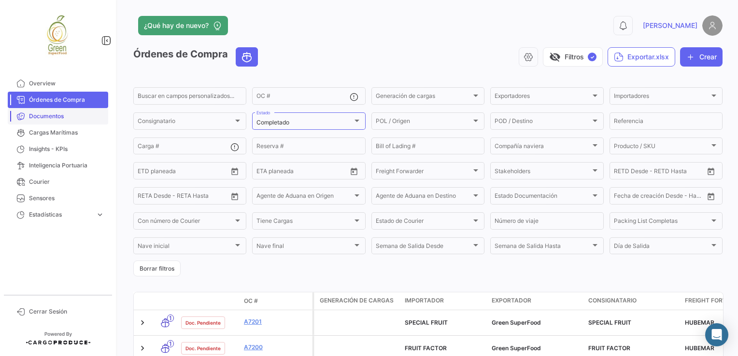
click at [53, 118] on span "Documentos" at bounding box center [66, 116] width 75 height 9
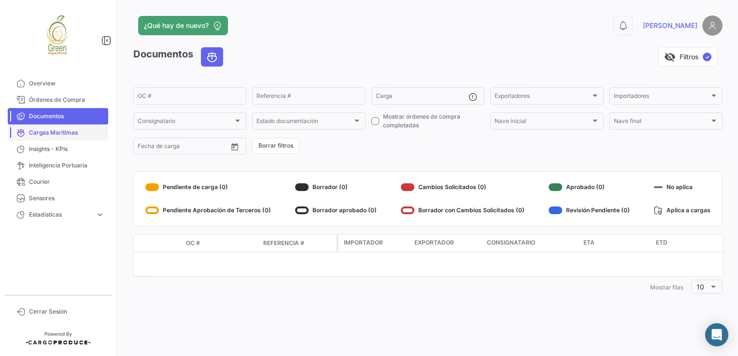
click at [62, 132] on span "Cargas Marítimas" at bounding box center [66, 132] width 75 height 9
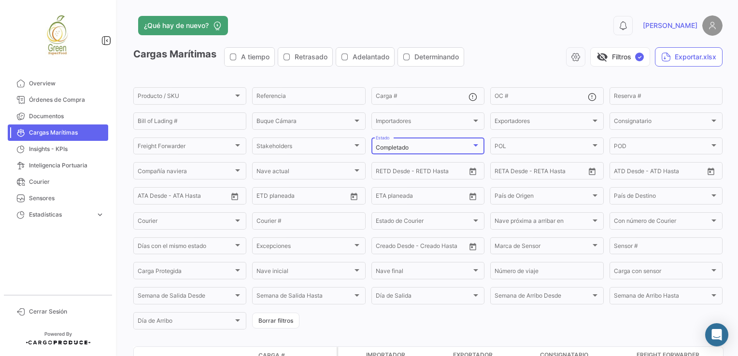
click at [433, 148] on div "Completado" at bounding box center [424, 147] width 96 height 7
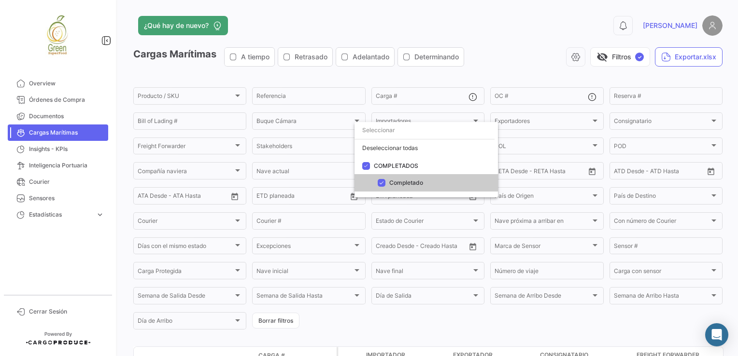
click at [393, 186] on span "Completado" at bounding box center [406, 182] width 34 height 7
click at [400, 183] on span "Completado" at bounding box center [406, 182] width 34 height 7
checkbox input "true"
click at [423, 324] on div at bounding box center [369, 178] width 738 height 356
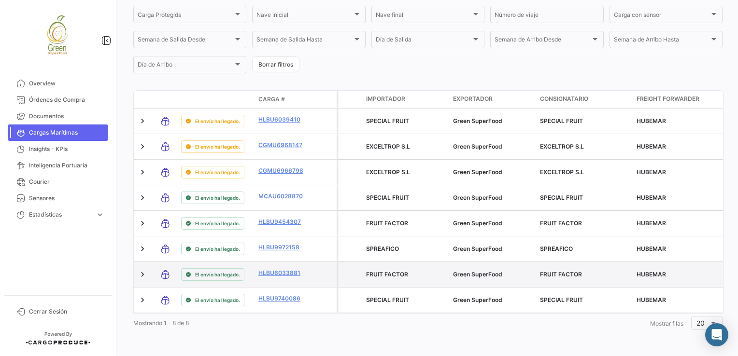
scroll to position [265, 0]
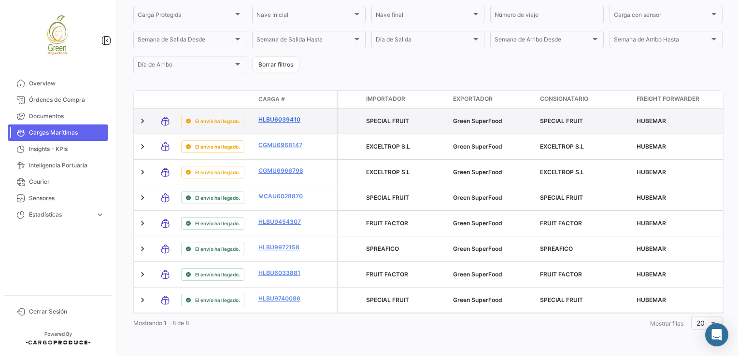
click at [272, 115] on link "HLBU6039410" at bounding box center [283, 119] width 50 height 9
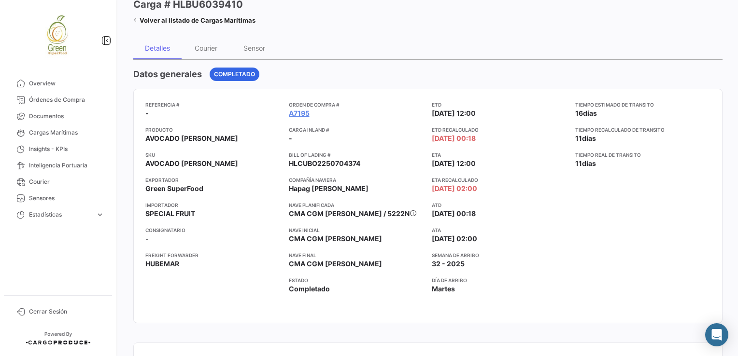
scroll to position [17, 0]
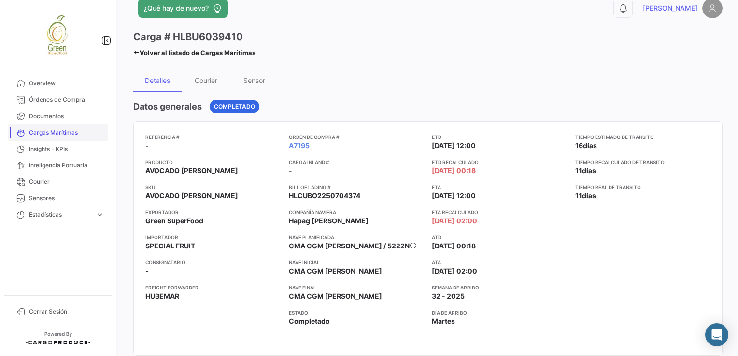
click at [42, 130] on span "Cargas Marítimas" at bounding box center [66, 132] width 75 height 9
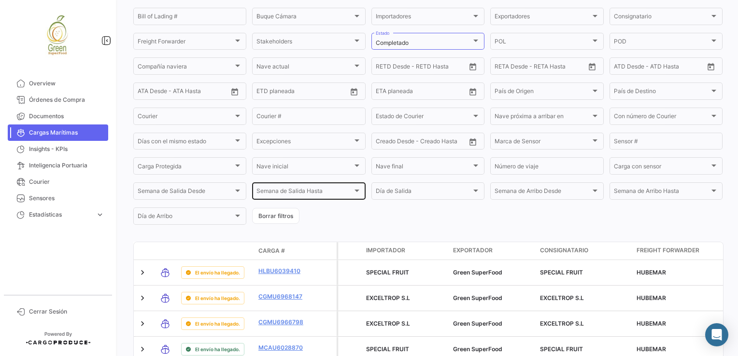
scroll to position [71, 0]
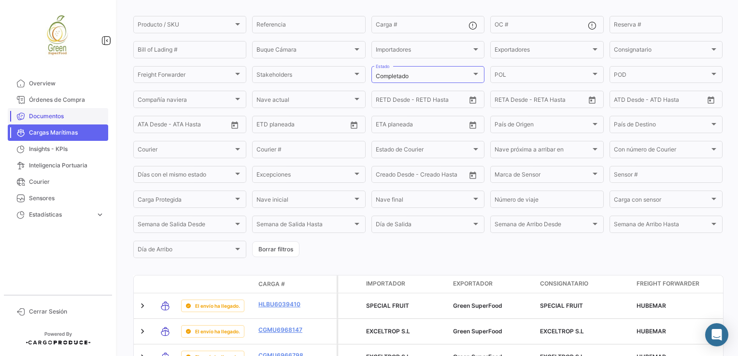
click at [59, 115] on span "Documentos" at bounding box center [66, 116] width 75 height 9
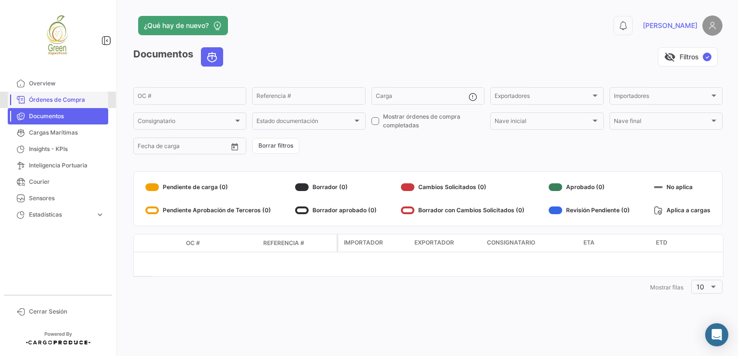
click at [66, 100] on span "Órdenes de Compra" at bounding box center [66, 100] width 75 height 9
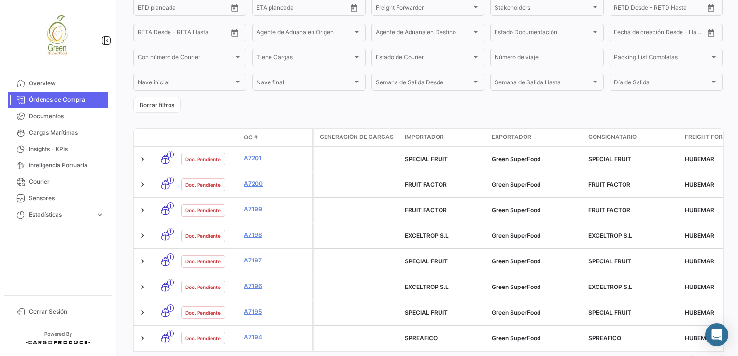
scroll to position [179, 0]
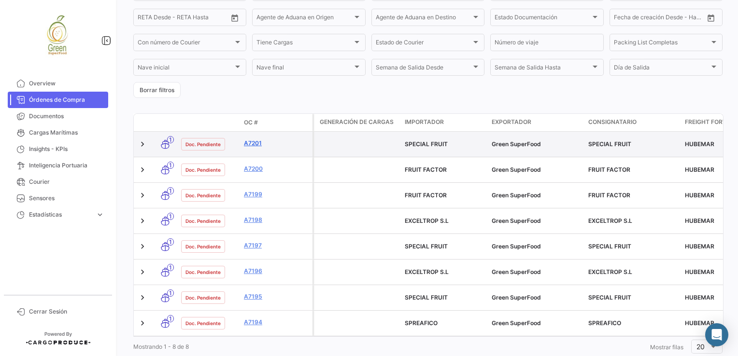
click at [256, 142] on link "A7201" at bounding box center [276, 143] width 65 height 9
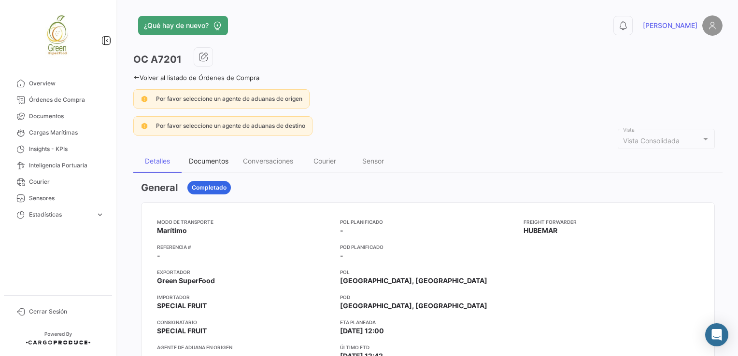
click at [207, 162] on div "Documentos" at bounding box center [209, 161] width 40 height 8
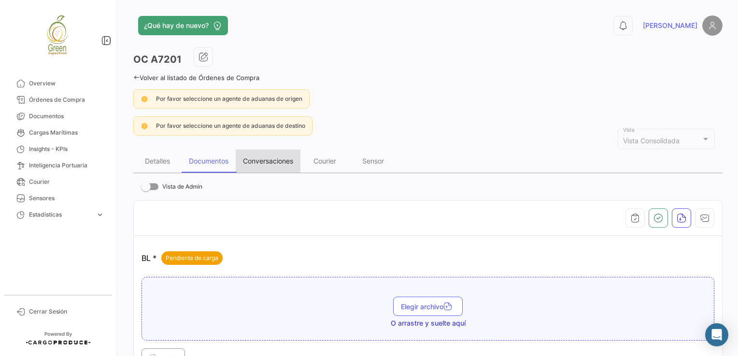
click at [277, 161] on div "Conversaciones" at bounding box center [268, 161] width 50 height 8
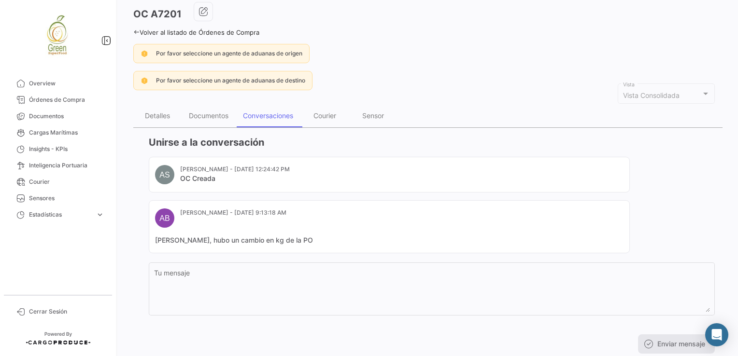
scroll to position [72, 0]
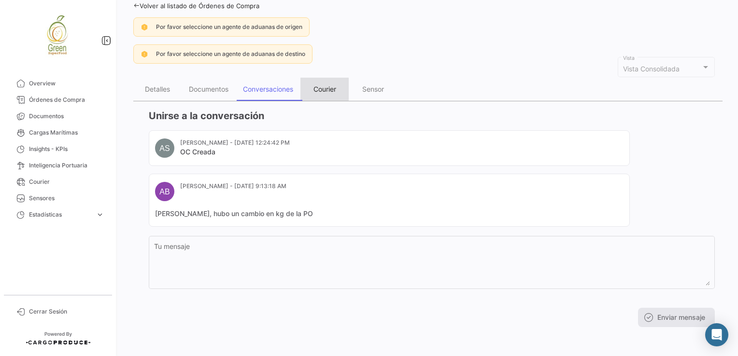
click at [333, 90] on div "Courier" at bounding box center [324, 89] width 23 height 8
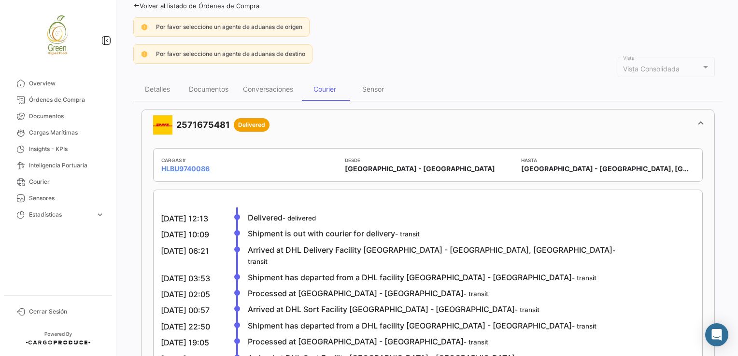
scroll to position [0, 0]
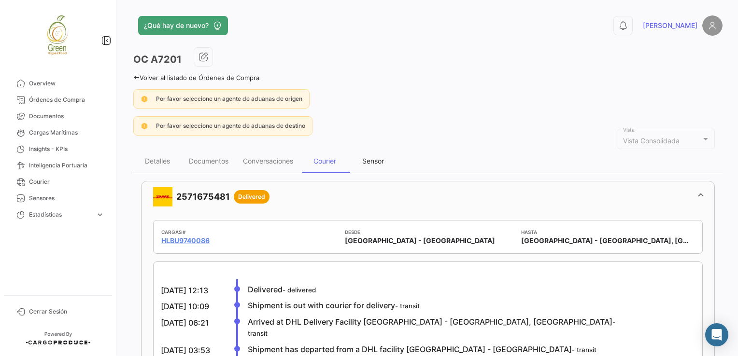
click at [372, 158] on div "Sensor" at bounding box center [373, 161] width 22 height 8
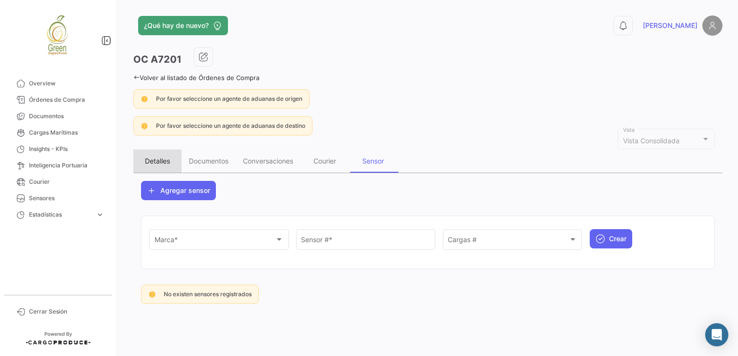
click at [164, 162] on div "Detalles" at bounding box center [157, 161] width 25 height 8
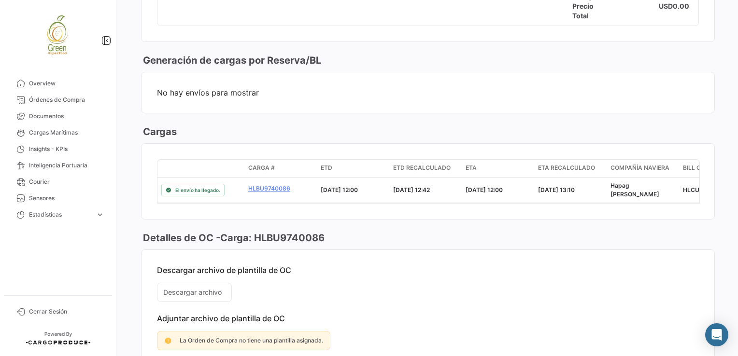
scroll to position [966, 0]
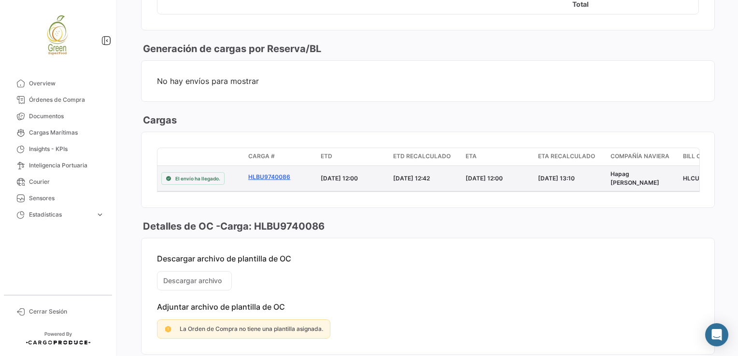
click at [276, 173] on link "HLBU9740086" at bounding box center [280, 177] width 65 height 9
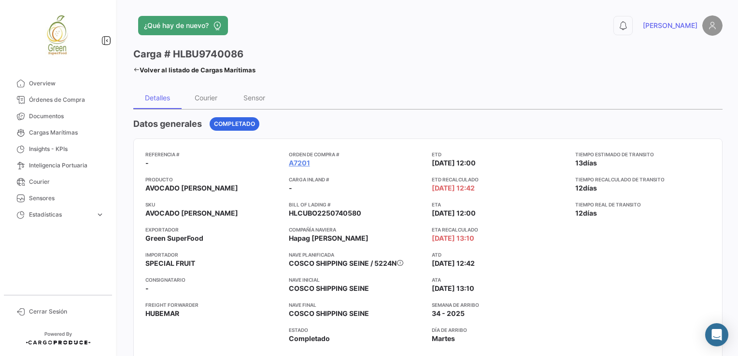
click at [171, 126] on h4 "Datos generales" at bounding box center [167, 124] width 69 height 14
click at [139, 69] on link "Volver al listado de Cargas Marítimas" at bounding box center [194, 70] width 122 height 14
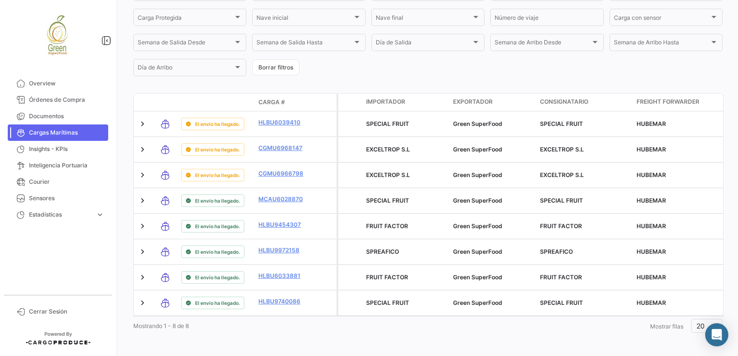
scroll to position [265, 0]
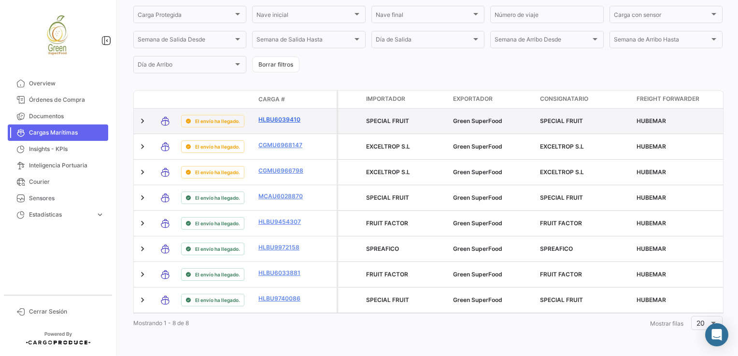
click at [284, 115] on link "HLBU6039410" at bounding box center [283, 119] width 50 height 9
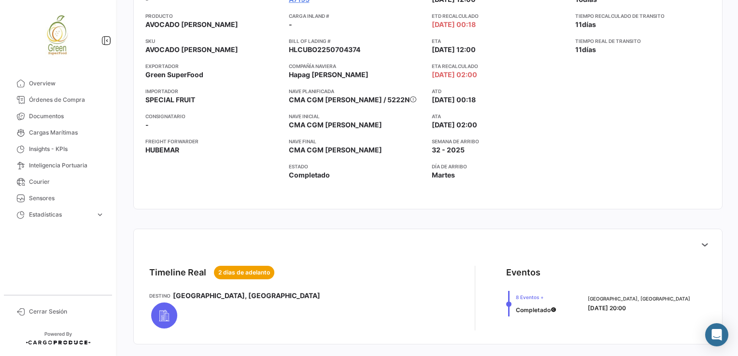
scroll to position [114, 0]
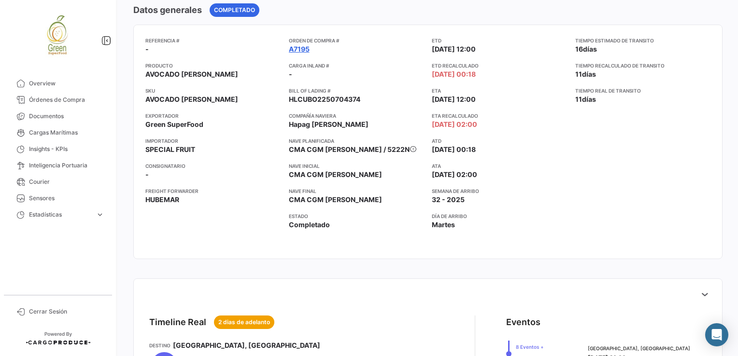
click at [303, 47] on link "A7195" at bounding box center [299, 49] width 21 height 10
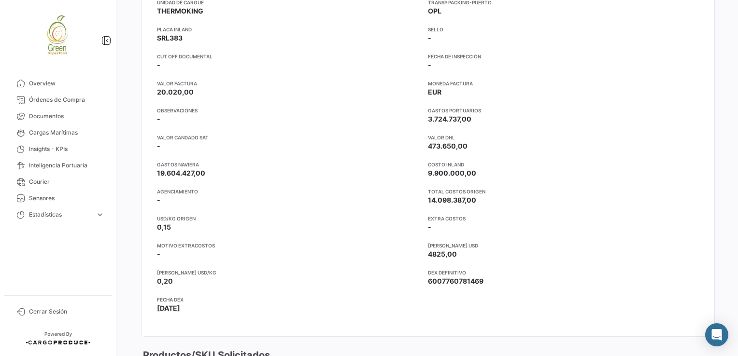
scroll to position [579, 0]
